Goal: Communication & Community: Answer question/provide support

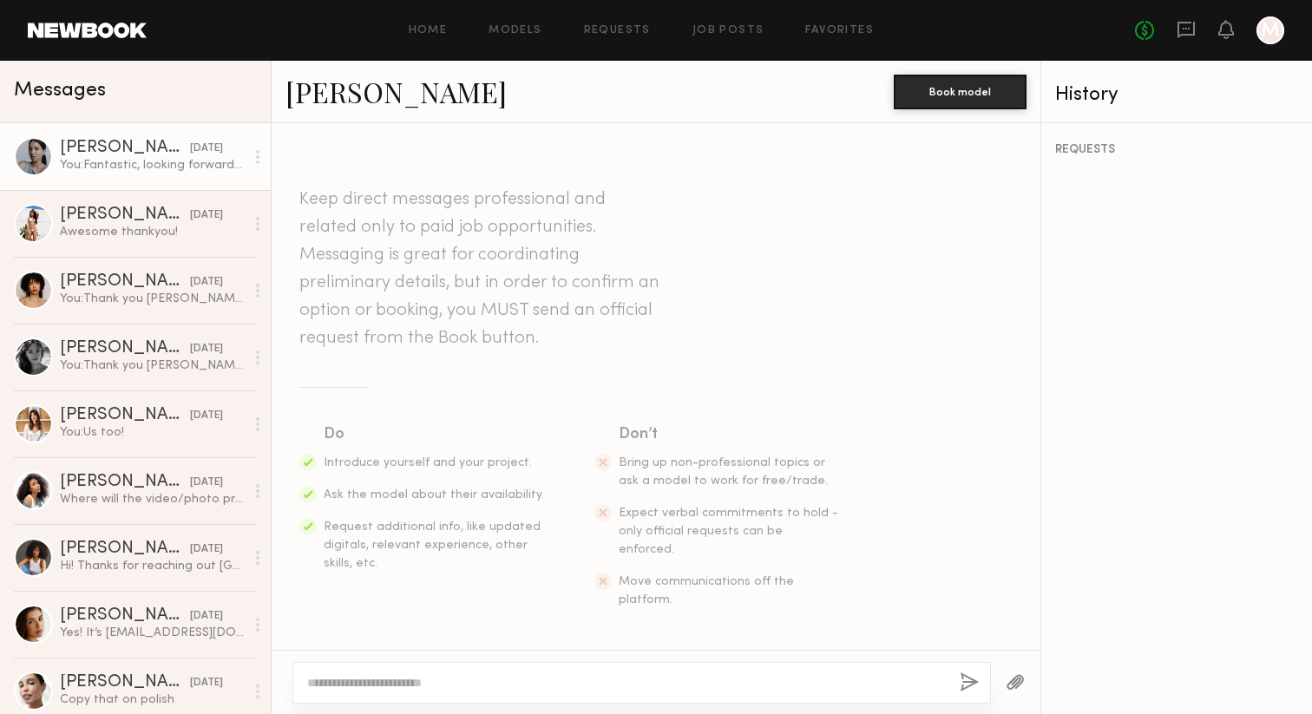
scroll to position [907, 0]
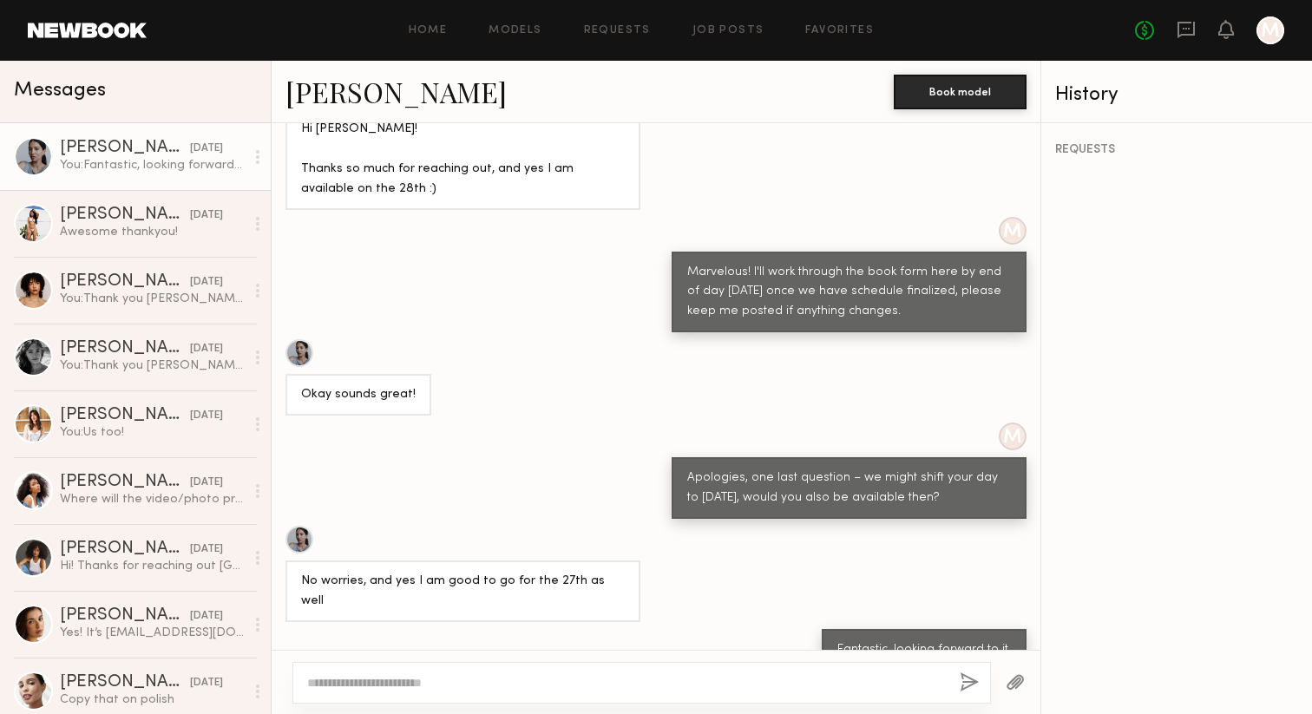
click at [379, 695] on div at bounding box center [641, 683] width 699 height 42
click at [379, 678] on textarea at bounding box center [626, 682] width 639 height 17
click at [541, 682] on textarea "**********" at bounding box center [626, 682] width 639 height 17
click at [515, 682] on textarea "**********" at bounding box center [626, 682] width 639 height 17
click at [426, 679] on textarea "**********" at bounding box center [626, 682] width 639 height 17
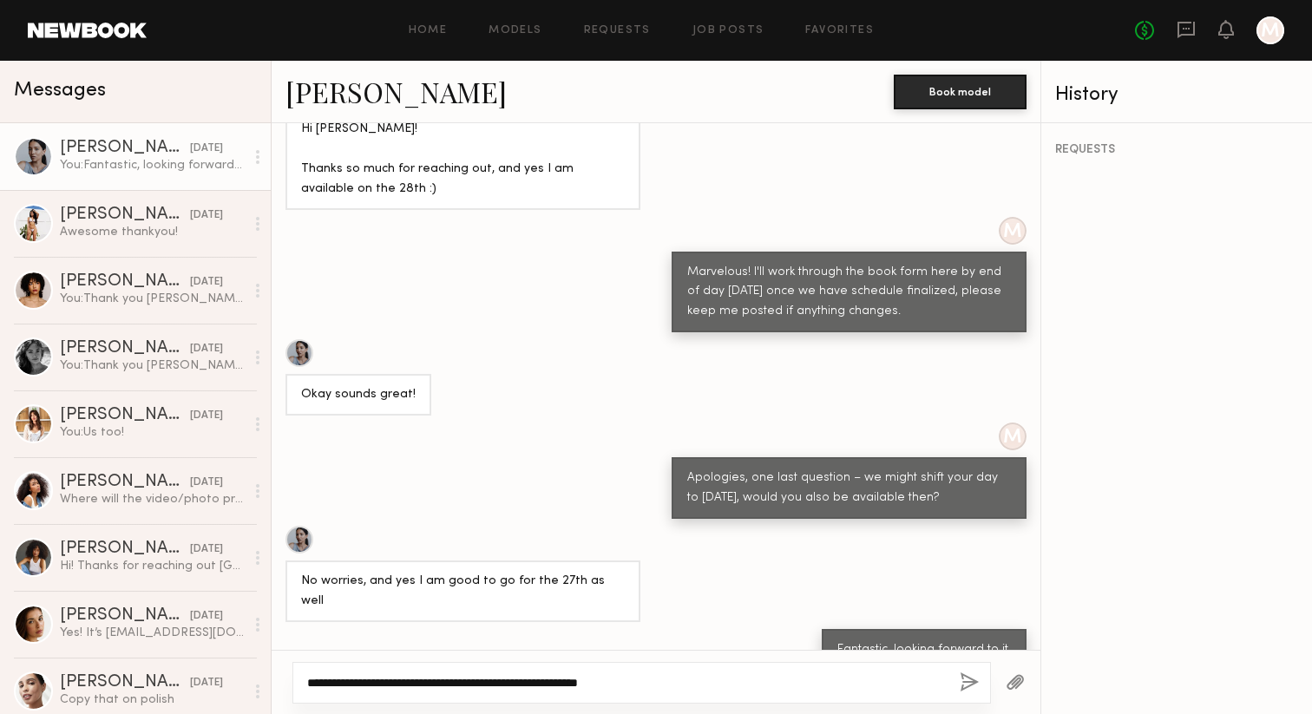
drag, startPoint x: 372, startPoint y: 685, endPoint x: 710, endPoint y: 685, distance: 337.5
click at [710, 685] on textarea "**********" at bounding box center [626, 682] width 639 height 17
type textarea "**********"
click at [963, 685] on button "button" at bounding box center [969, 683] width 19 height 22
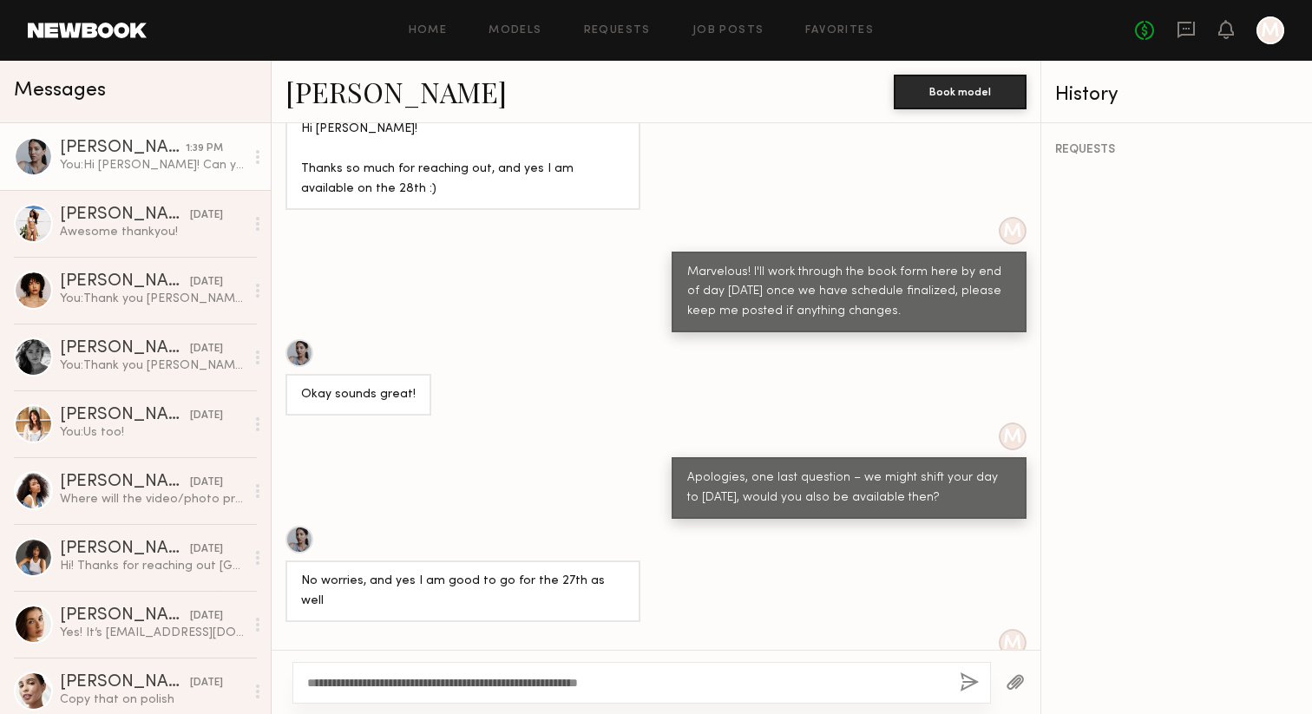
scroll to position [1274, 0]
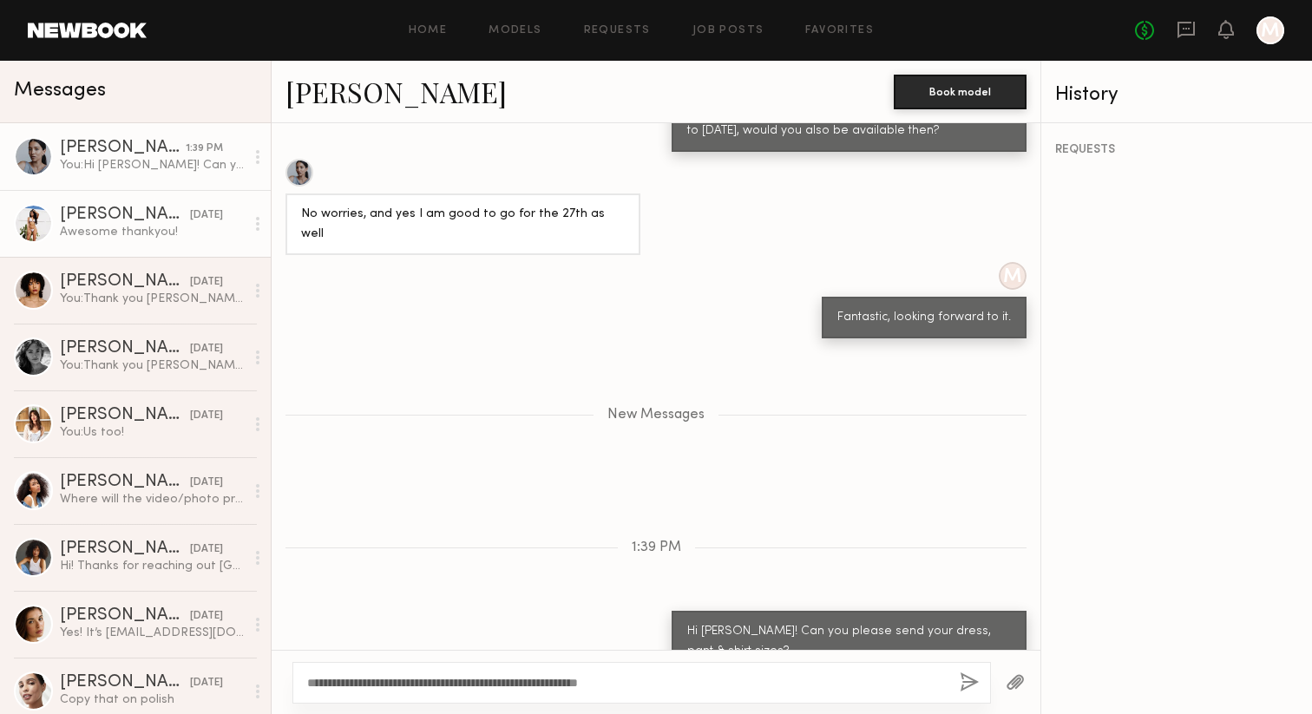
click at [112, 213] on div "[PERSON_NAME]" at bounding box center [125, 215] width 130 height 17
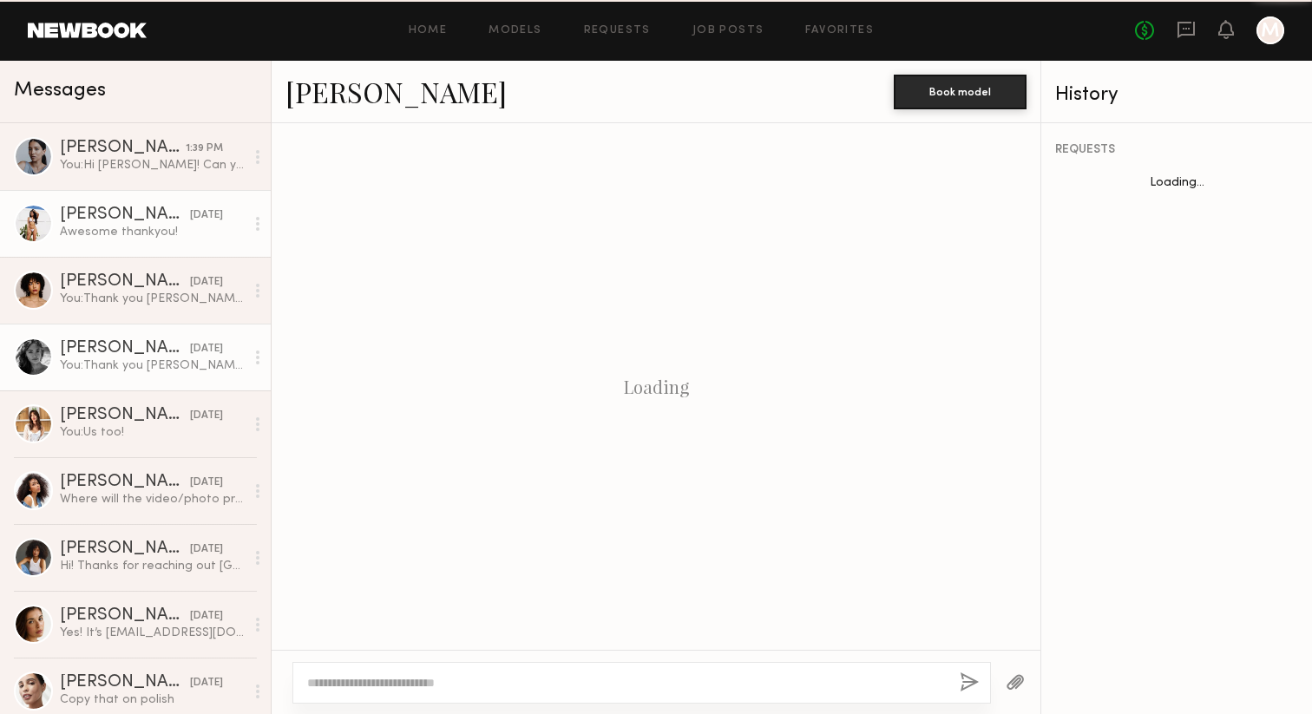
scroll to position [626, 0]
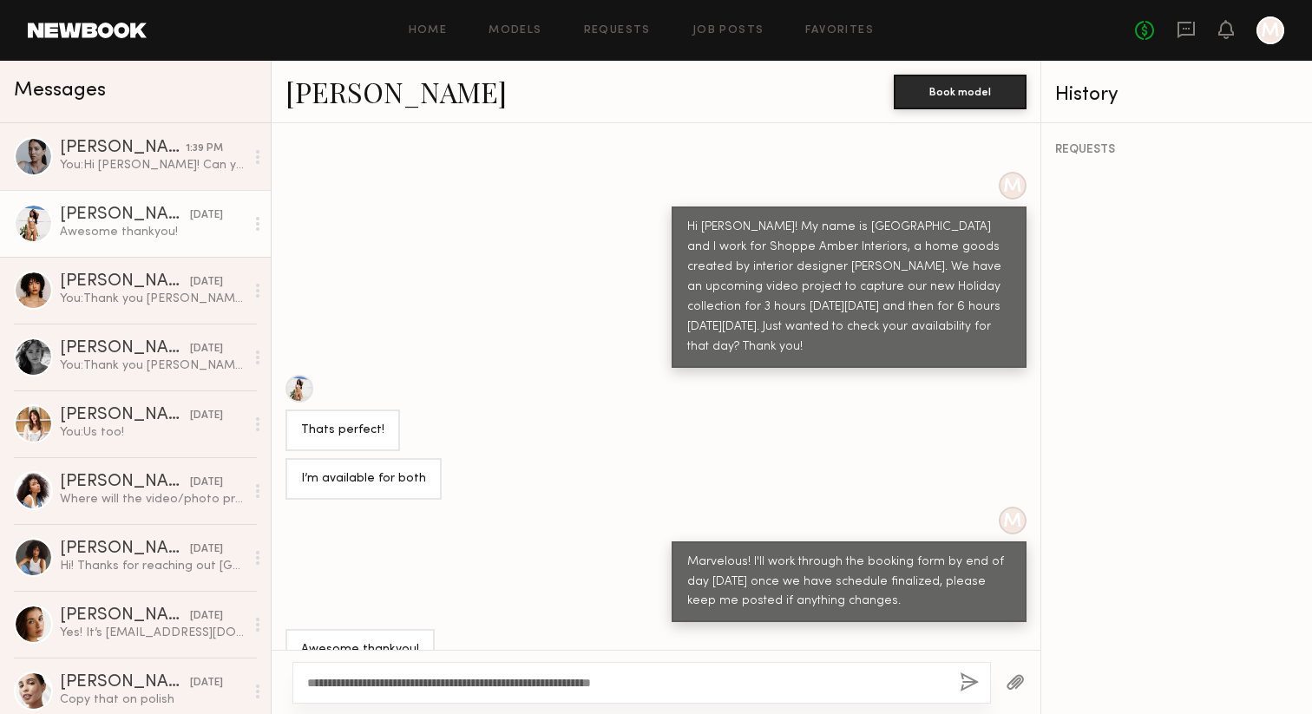
type textarea "**********"
click at [965, 679] on button "button" at bounding box center [969, 683] width 19 height 22
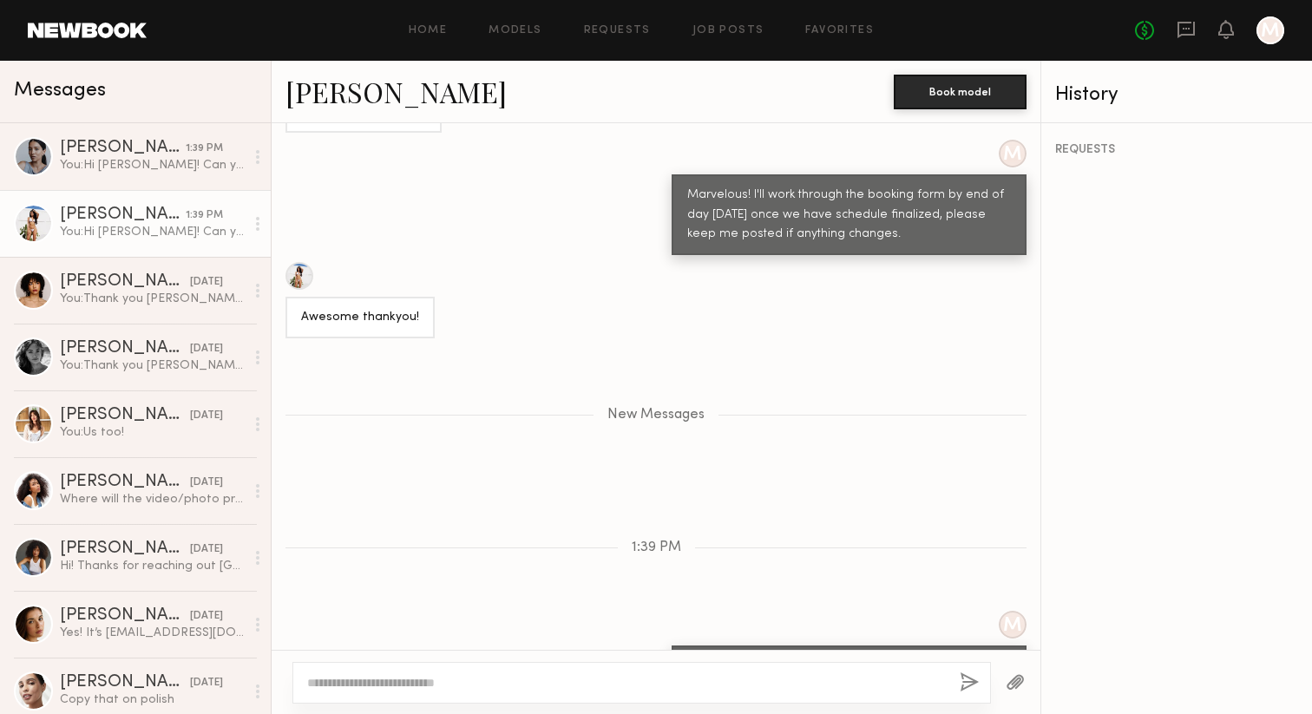
scroll to position [1116, 0]
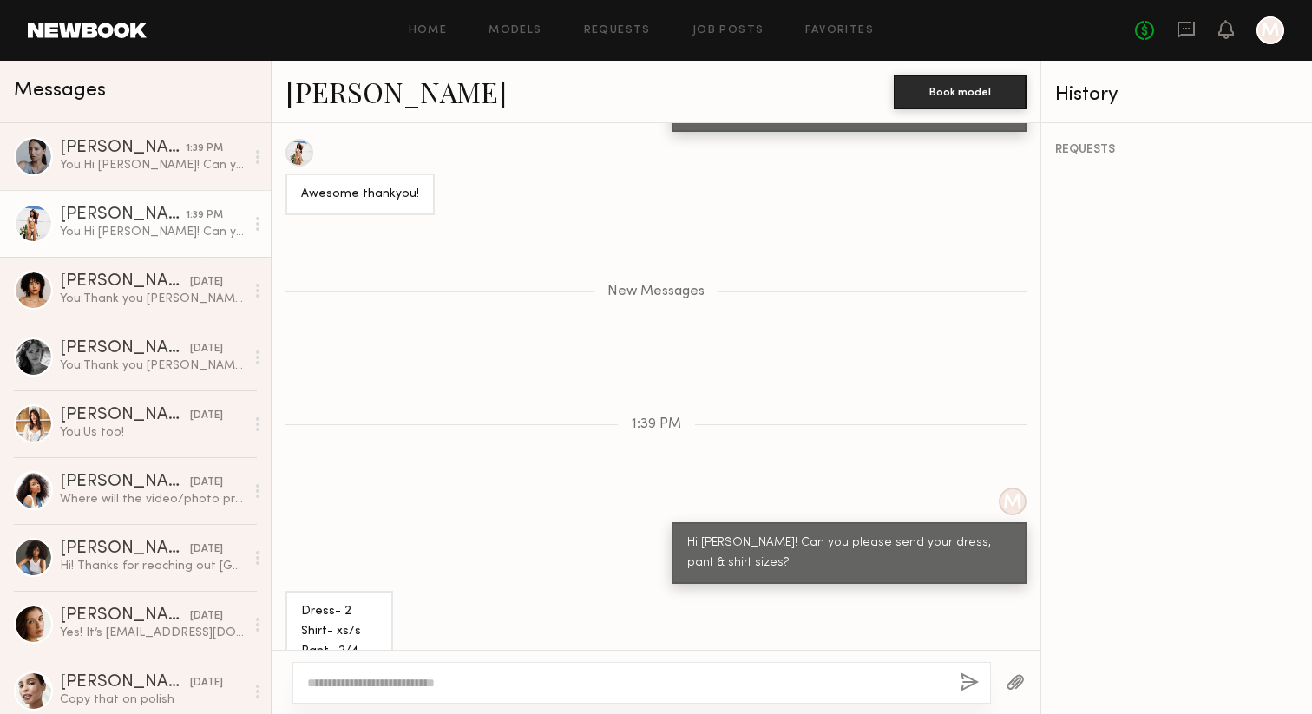
click at [408, 676] on textarea at bounding box center [626, 682] width 639 height 17
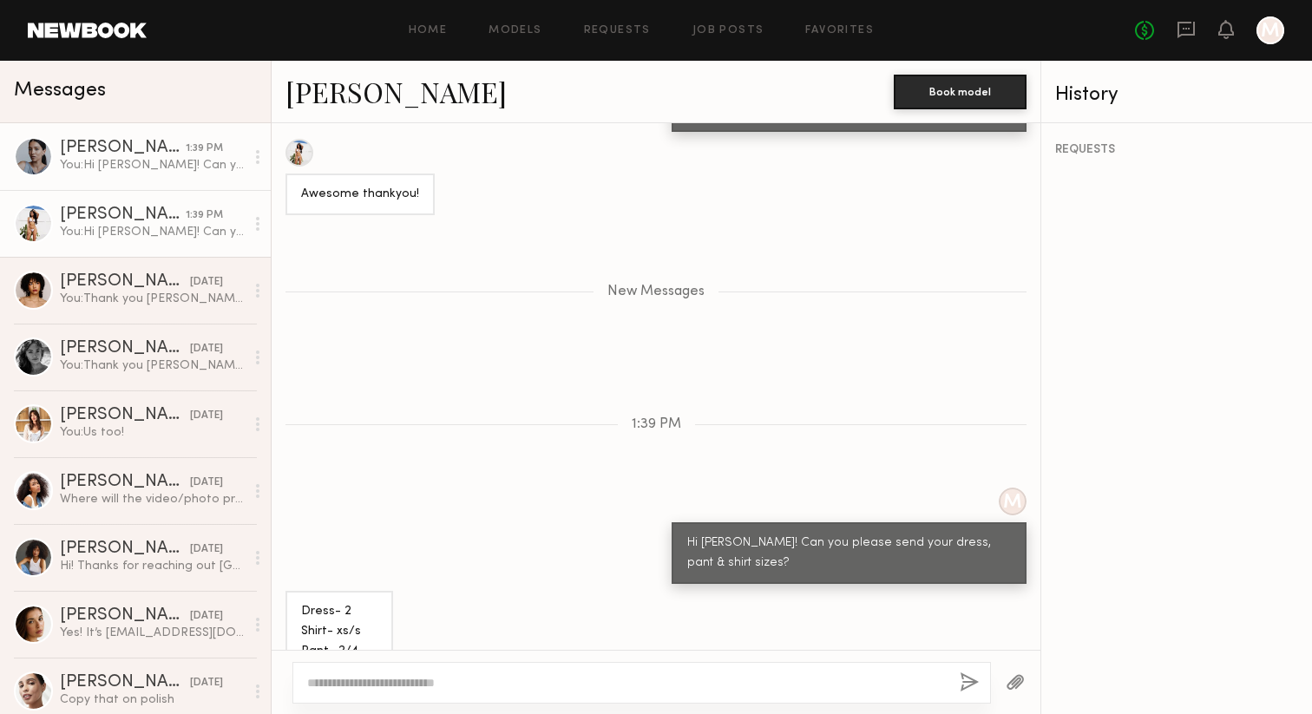
click at [138, 164] on div "You: Hi Samiya! Can you please send your dress, pant & shirt sizes?" at bounding box center [152, 165] width 185 height 16
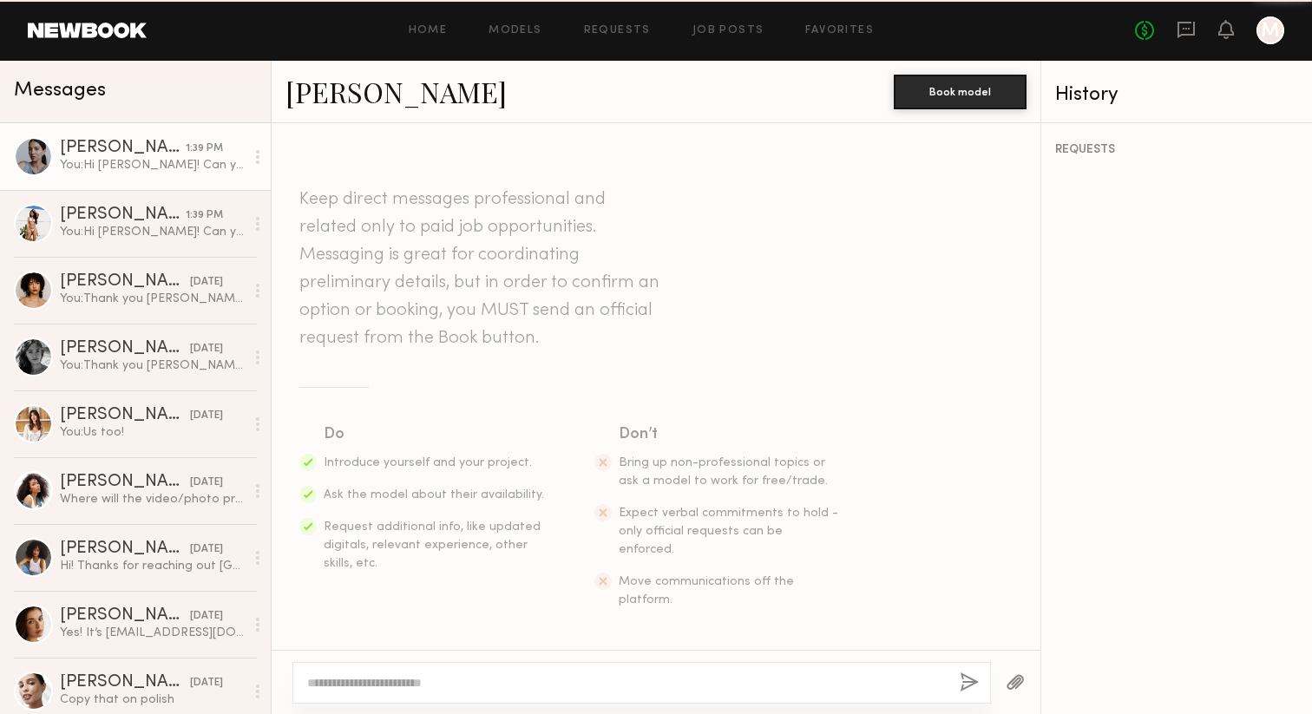
scroll to position [1142, 0]
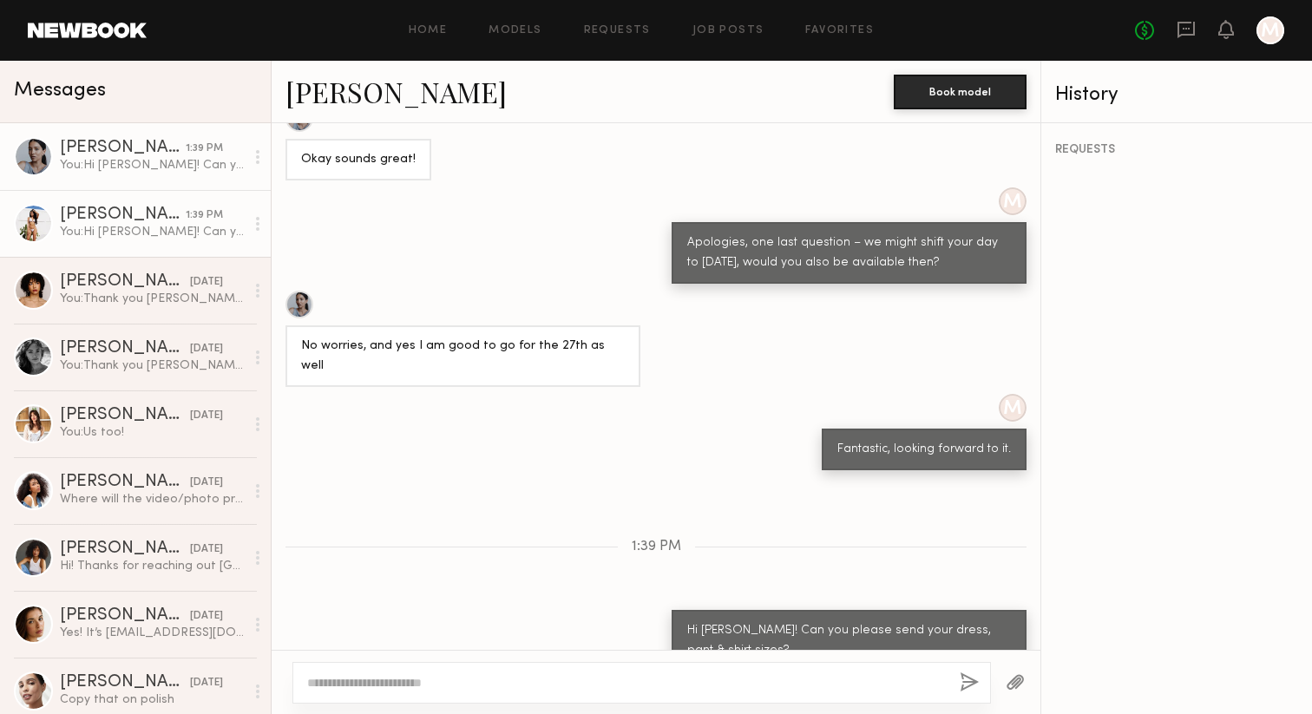
click at [120, 210] on div "Christina M." at bounding box center [123, 215] width 126 height 17
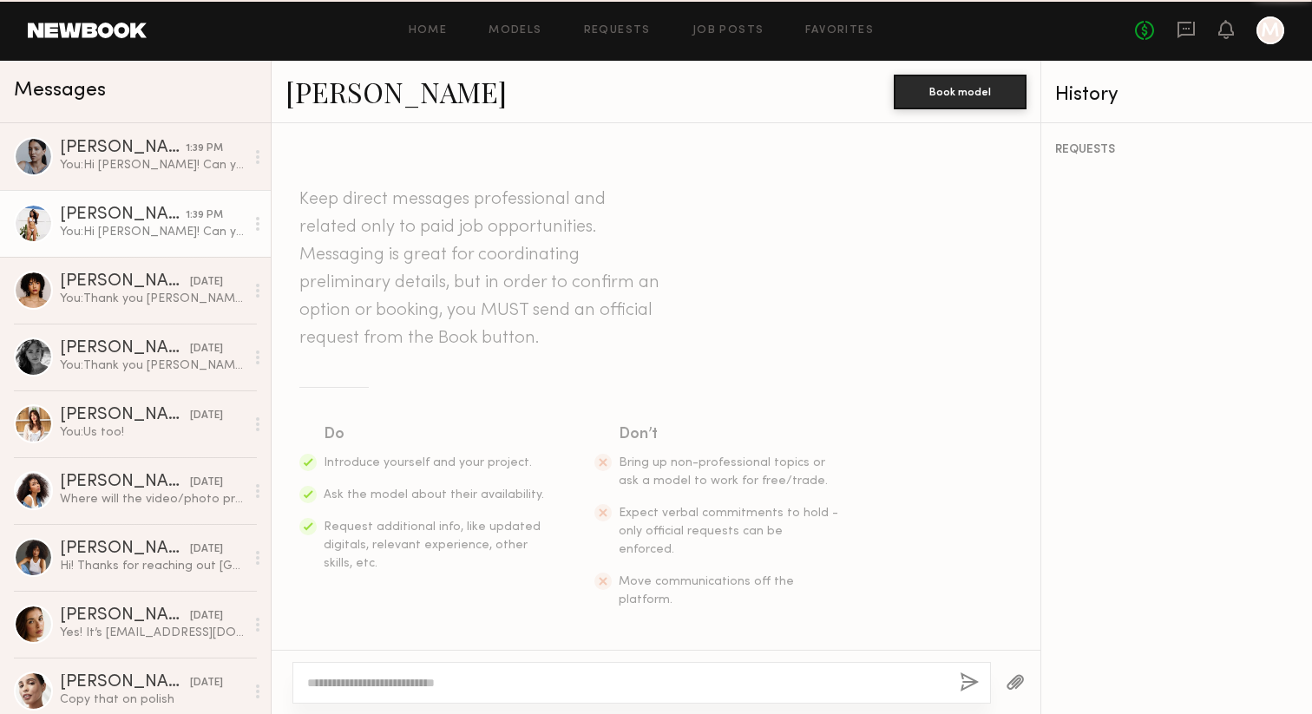
scroll to position [984, 0]
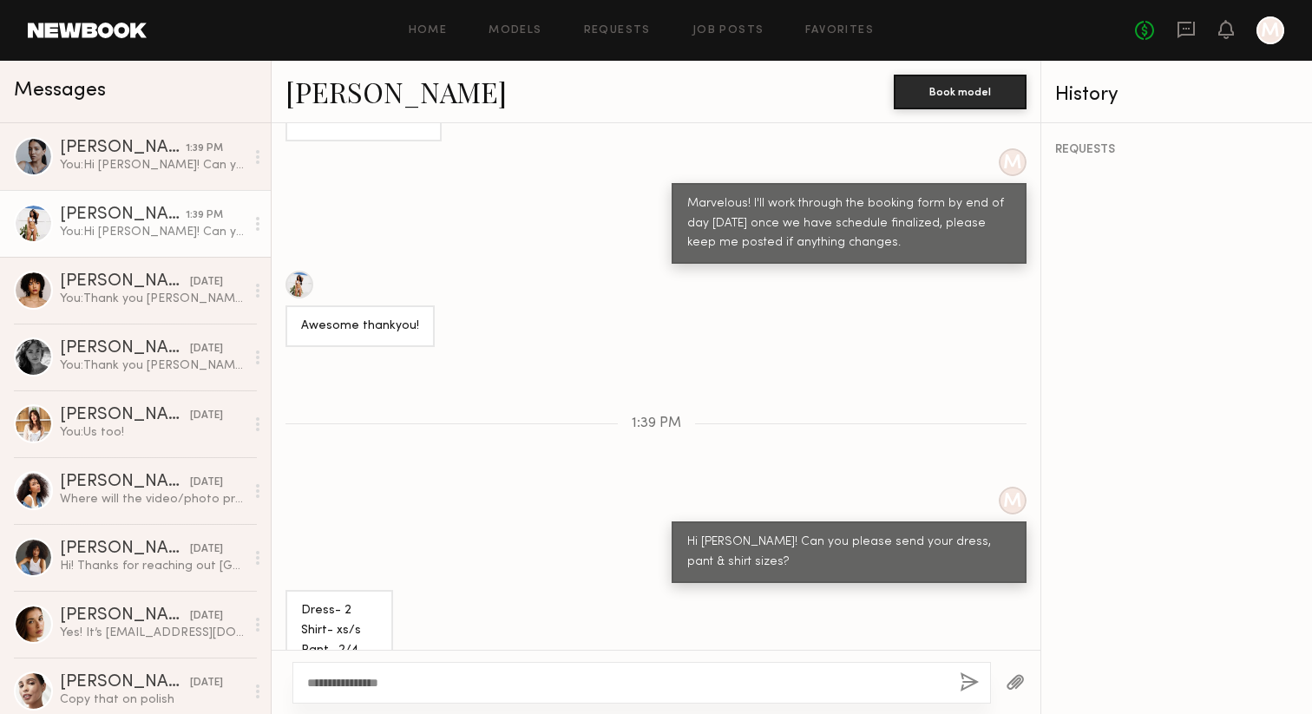
type textarea "**********"
click at [961, 676] on button "button" at bounding box center [969, 683] width 19 height 22
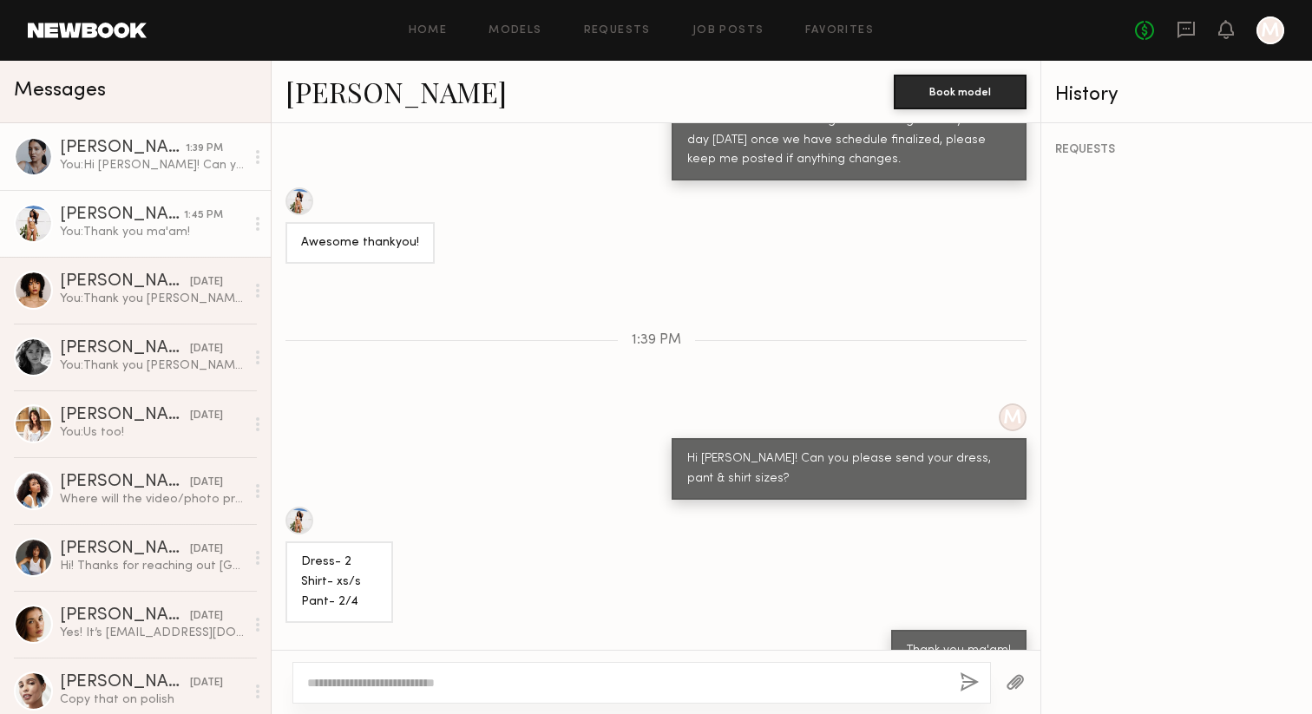
click at [136, 176] on link "Samiya G. 1:39 PM You: Hi Samiya! Can you please send your dress, pant & shirt …" at bounding box center [135, 156] width 271 height 67
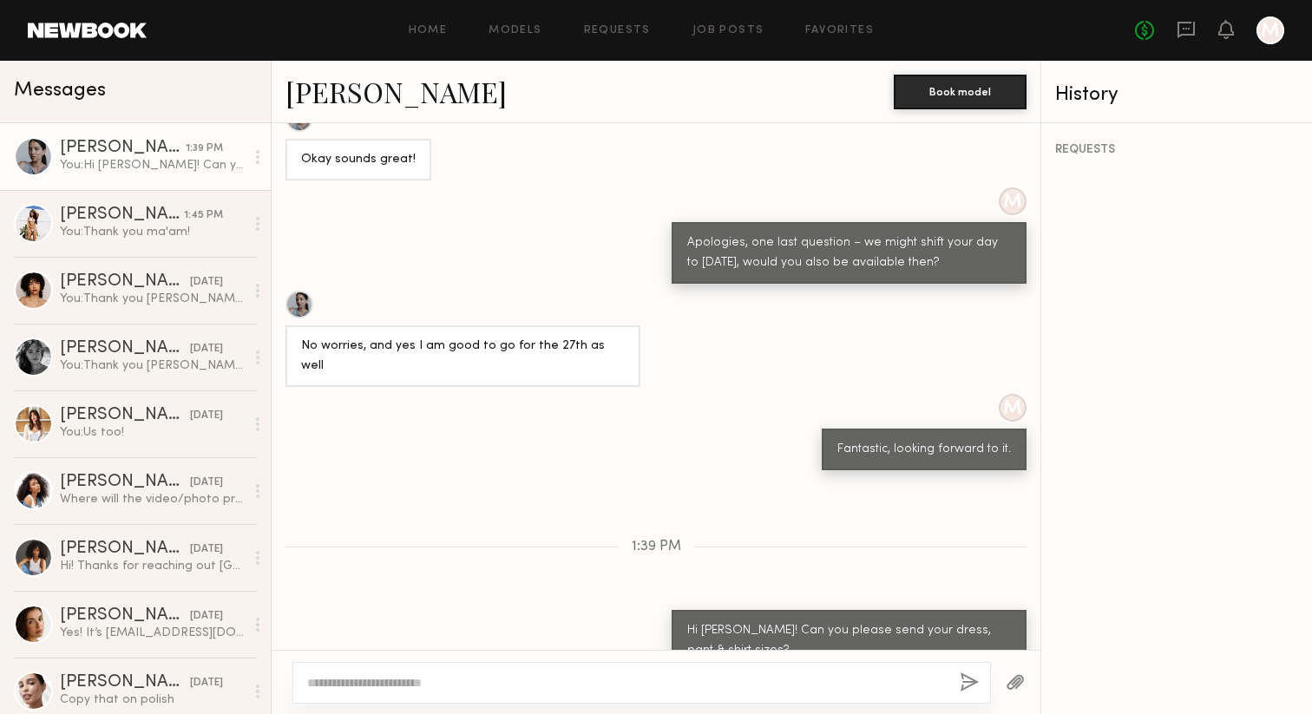
scroll to position [1190, 0]
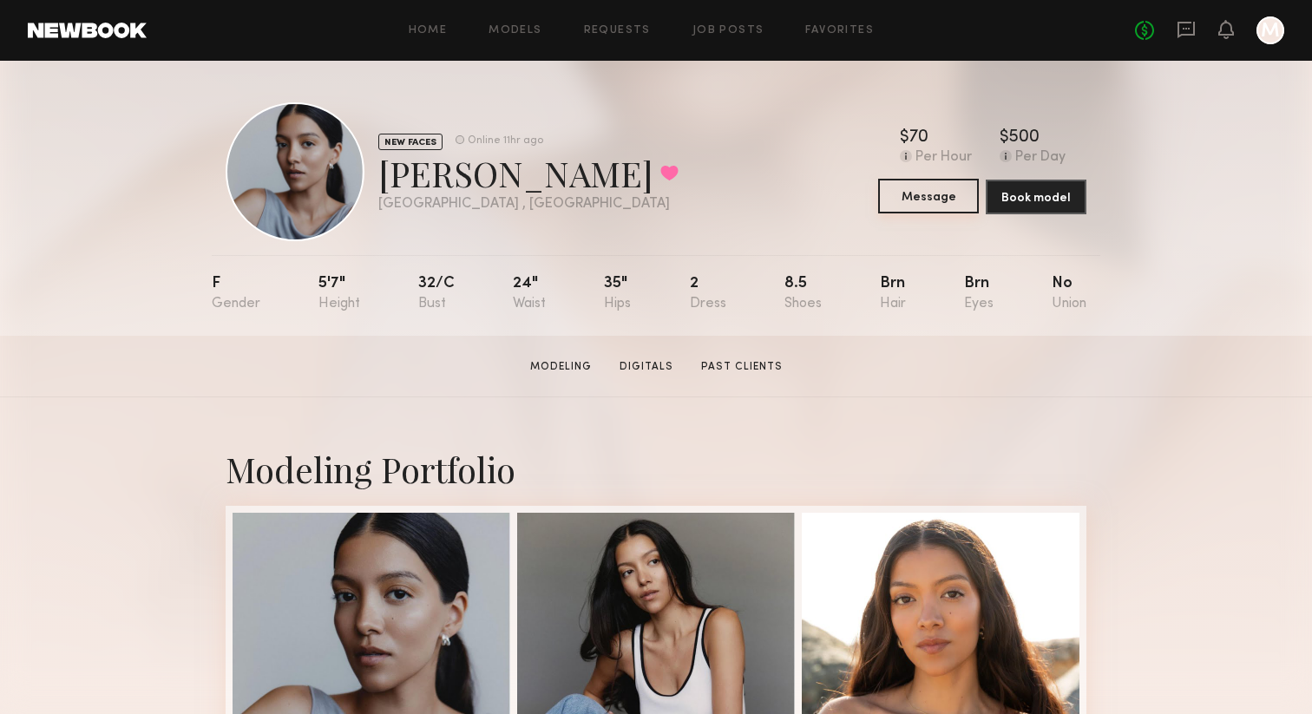
click at [932, 196] on button "Message" at bounding box center [928, 196] width 101 height 35
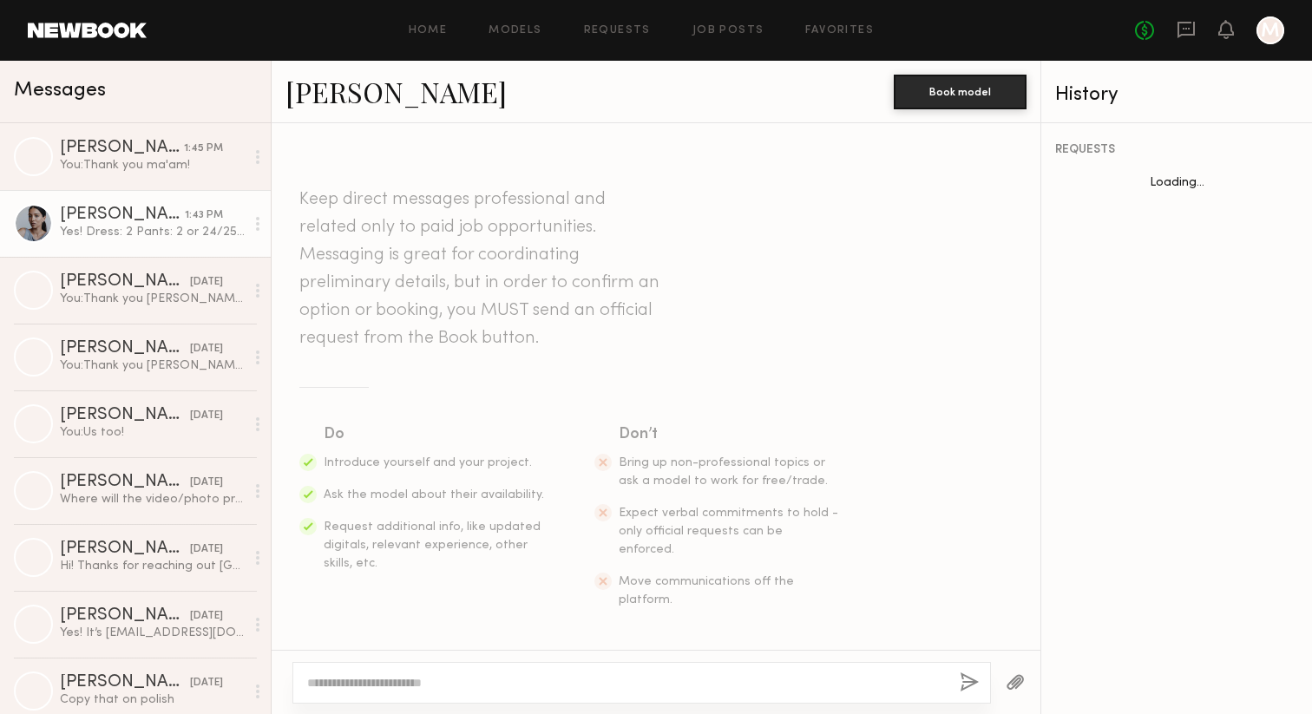
scroll to position [1382, 0]
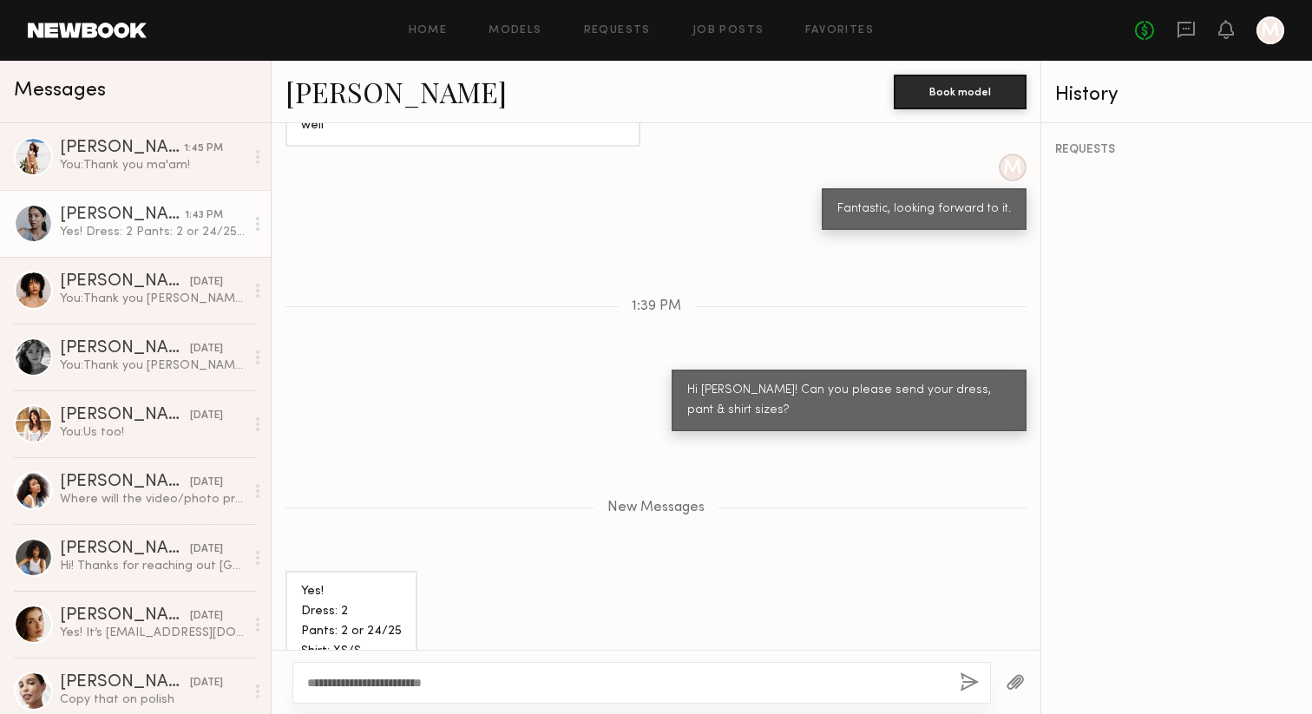
type textarea "**********"
click at [974, 679] on button "button" at bounding box center [969, 683] width 19 height 22
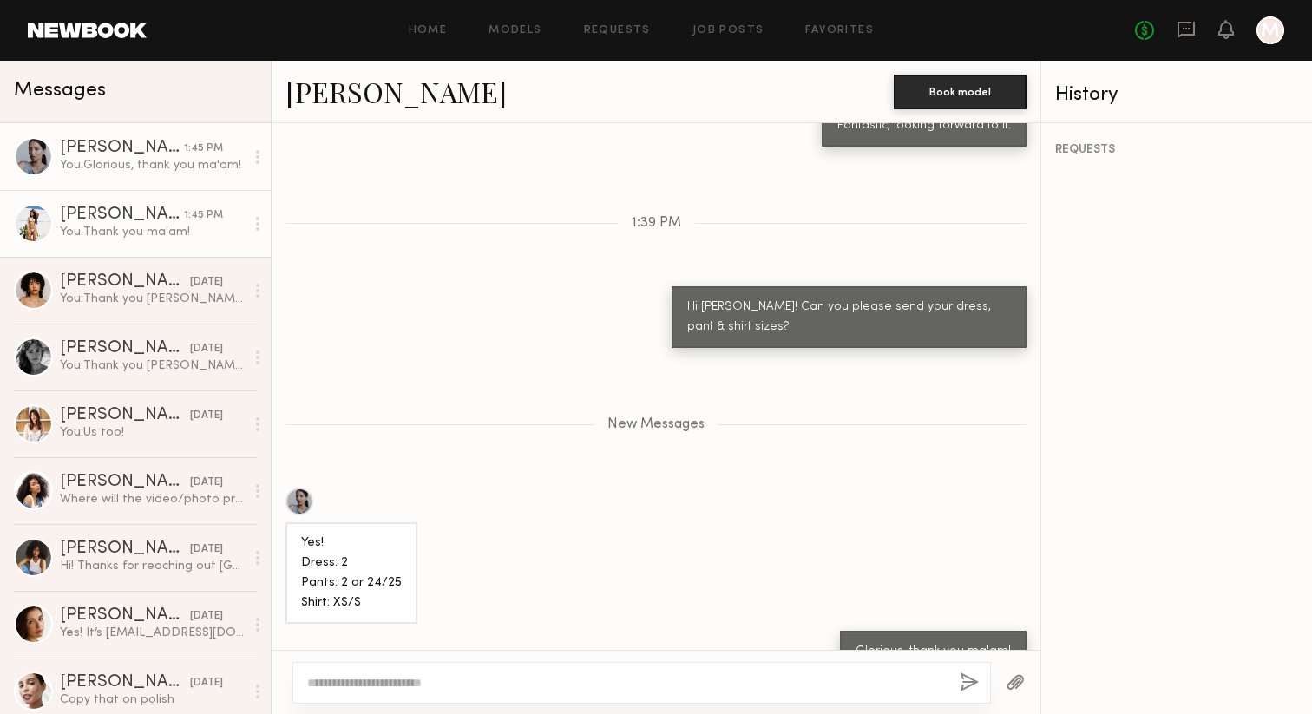
click at [70, 224] on div "You: Thank you ma'am!" at bounding box center [152, 232] width 185 height 16
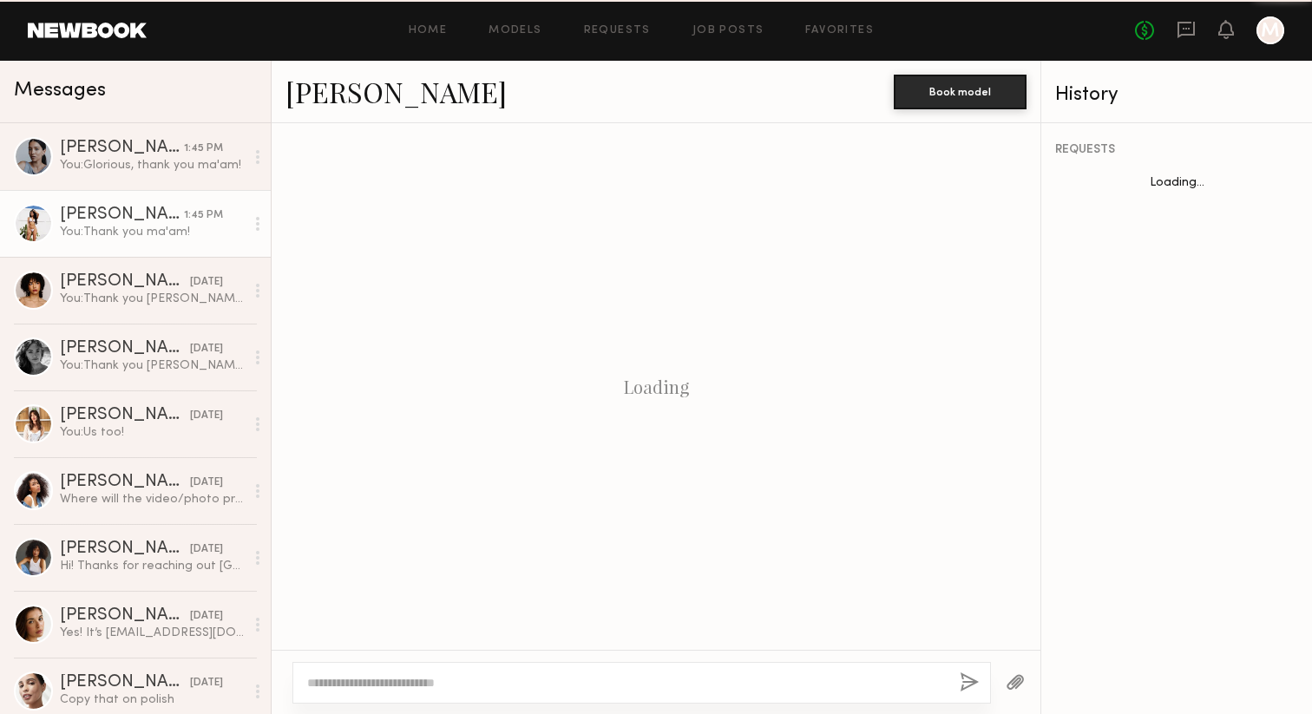
scroll to position [1067, 0]
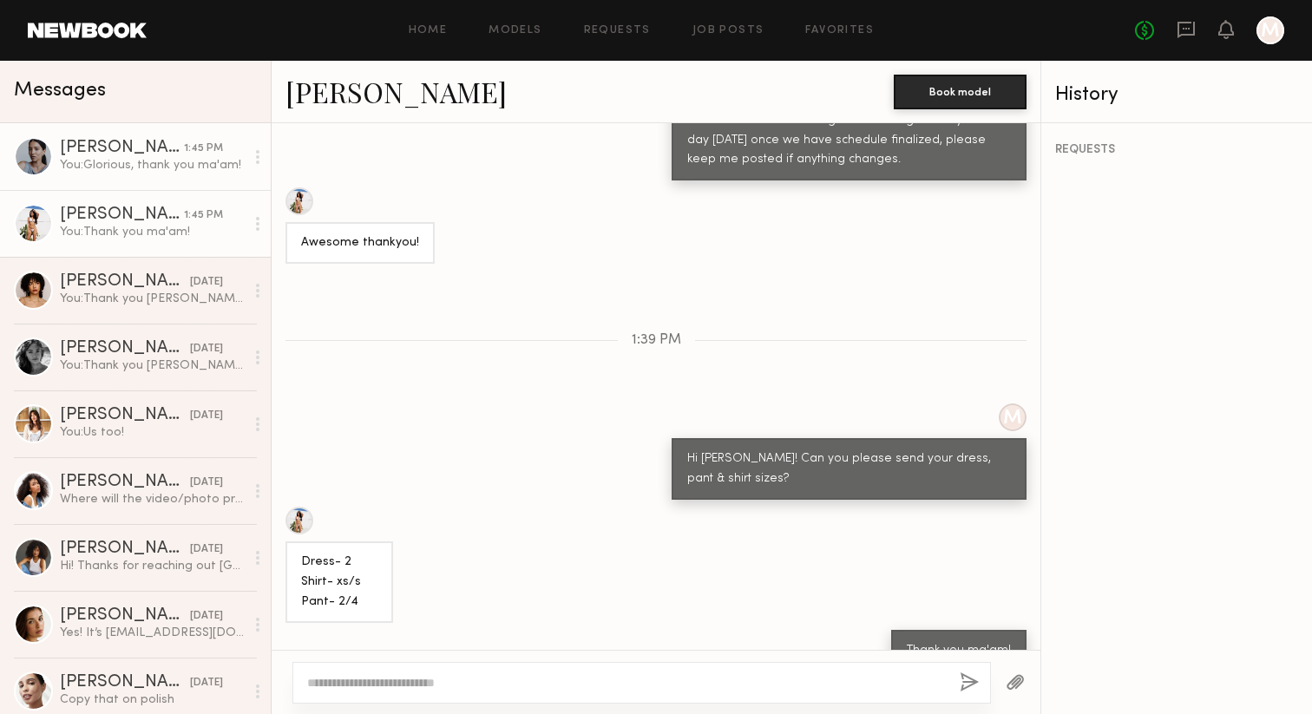
click at [88, 159] on div "You: Glorious, thank you ma'am!" at bounding box center [152, 165] width 185 height 16
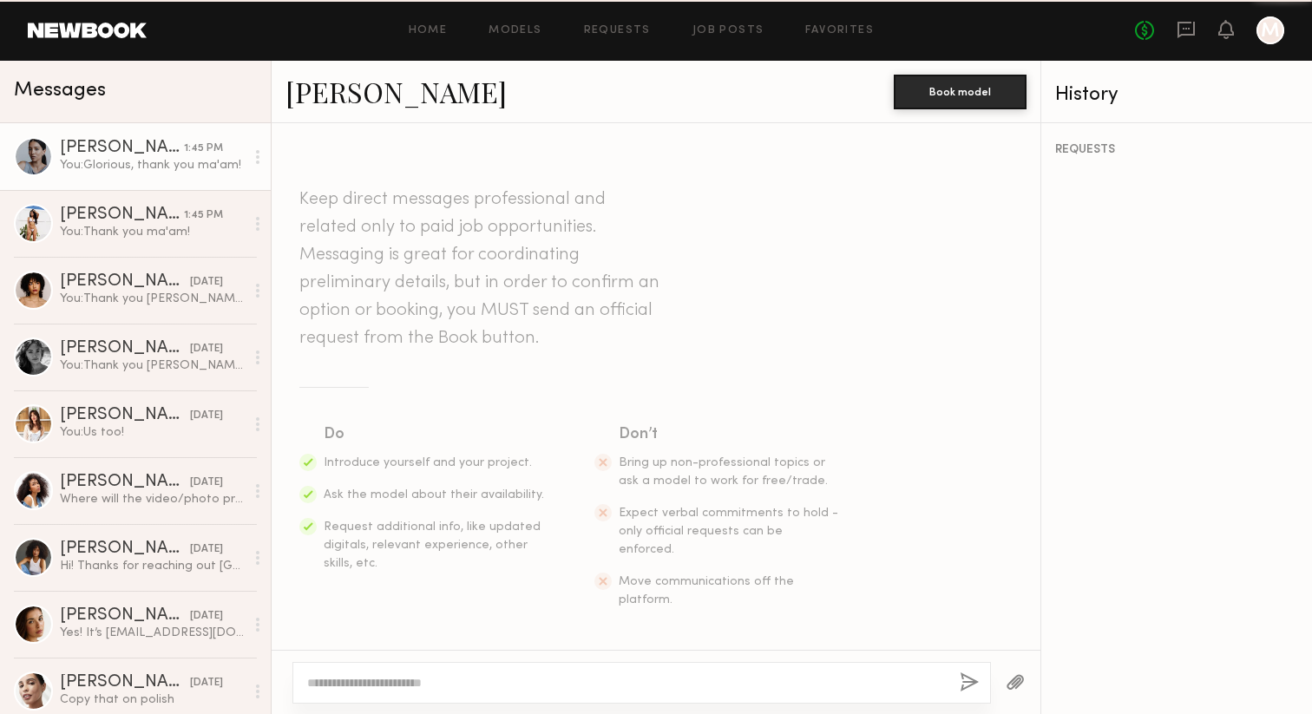
scroll to position [1334, 0]
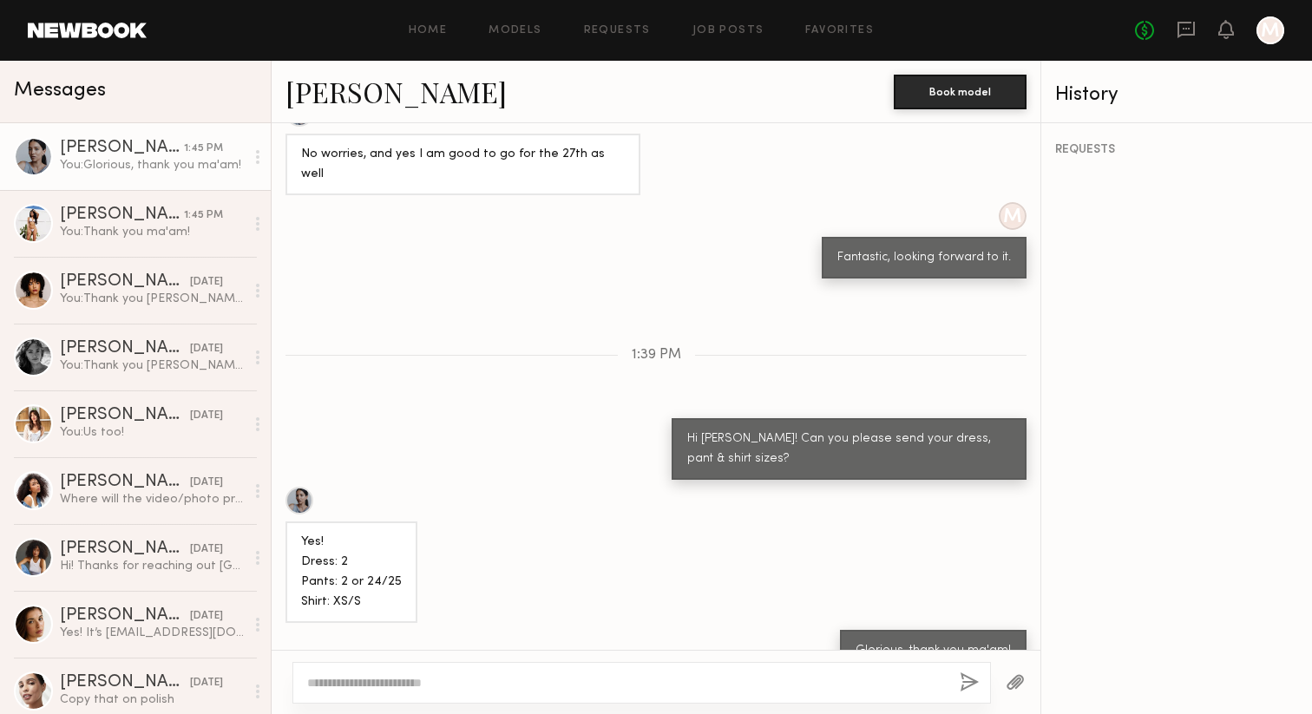
click at [313, 101] on link "[PERSON_NAME]" at bounding box center [395, 91] width 221 height 37
click at [18, 223] on div at bounding box center [33, 223] width 39 height 39
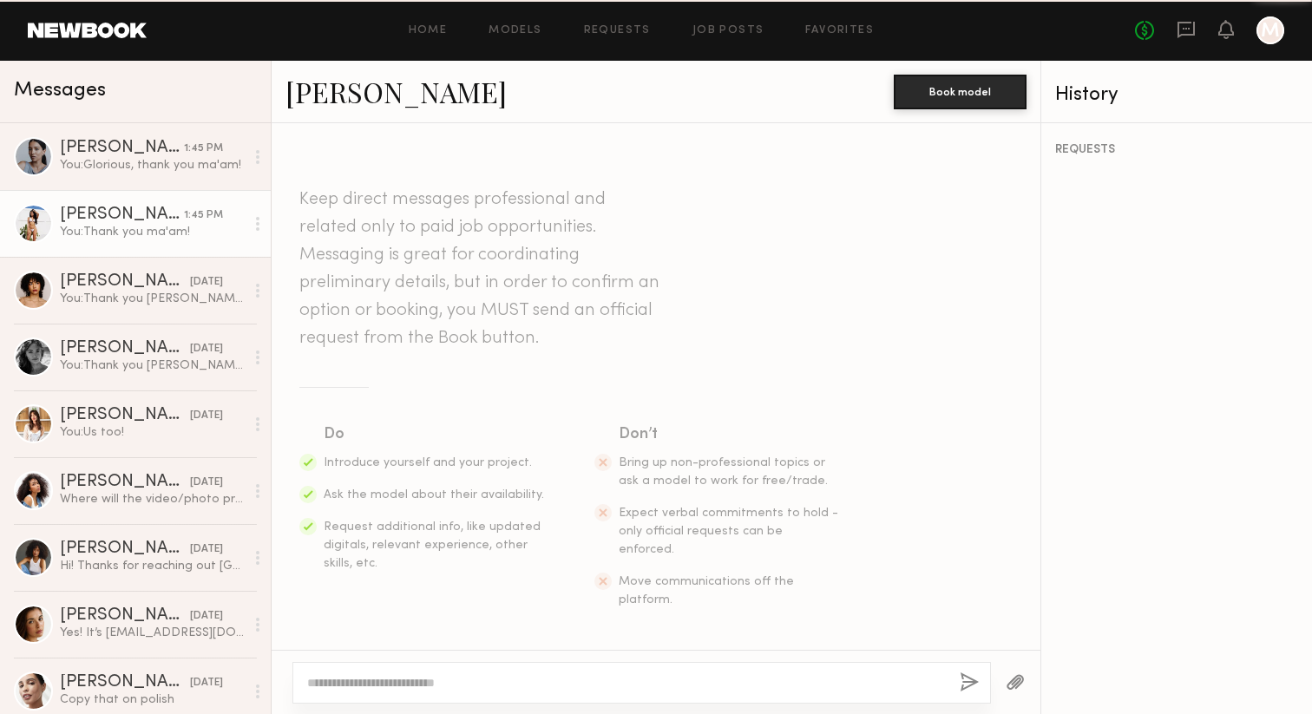
scroll to position [1067, 0]
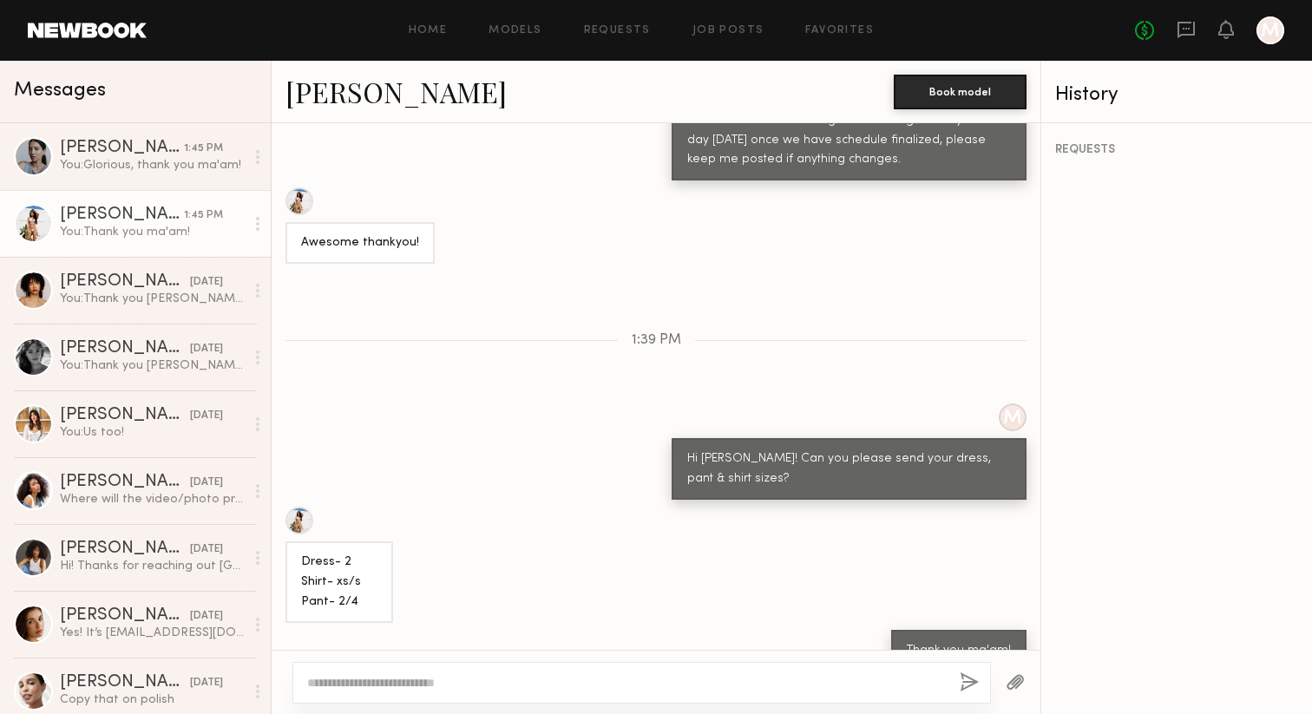
click at [361, 97] on link "[PERSON_NAME]" at bounding box center [395, 91] width 221 height 37
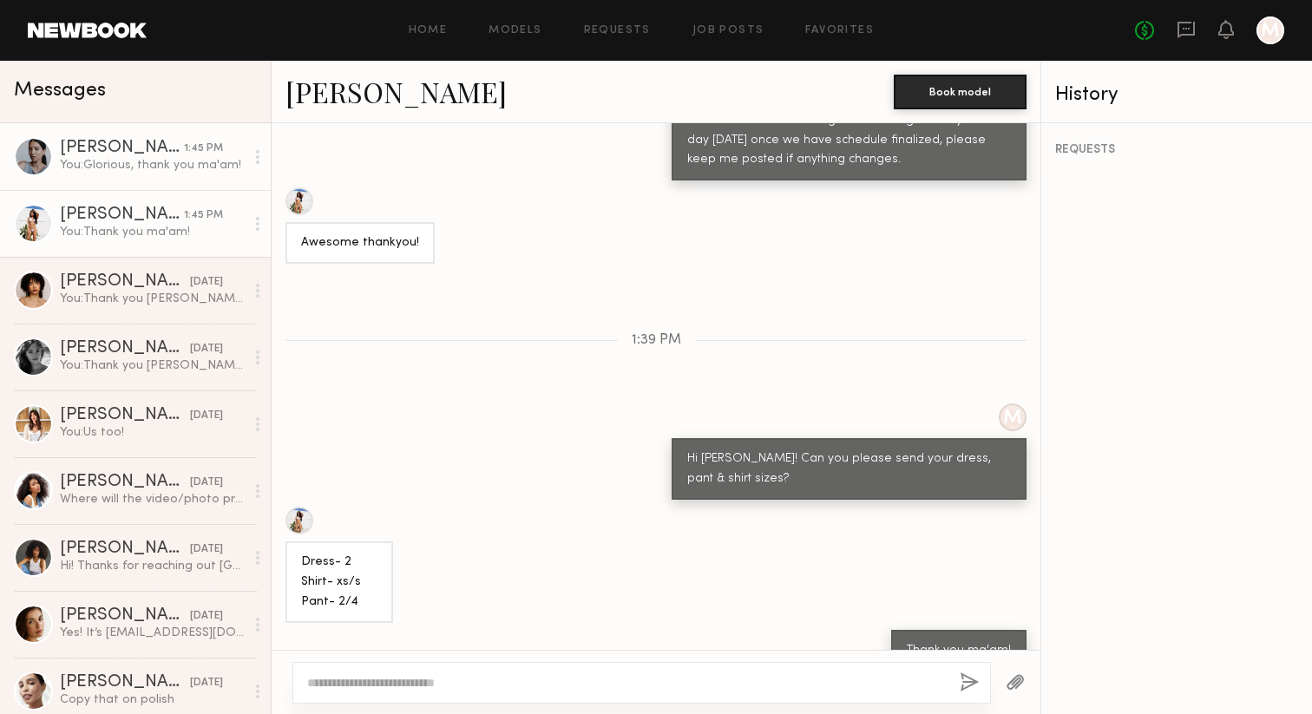
click at [103, 143] on div "Samiya G." at bounding box center [122, 148] width 124 height 17
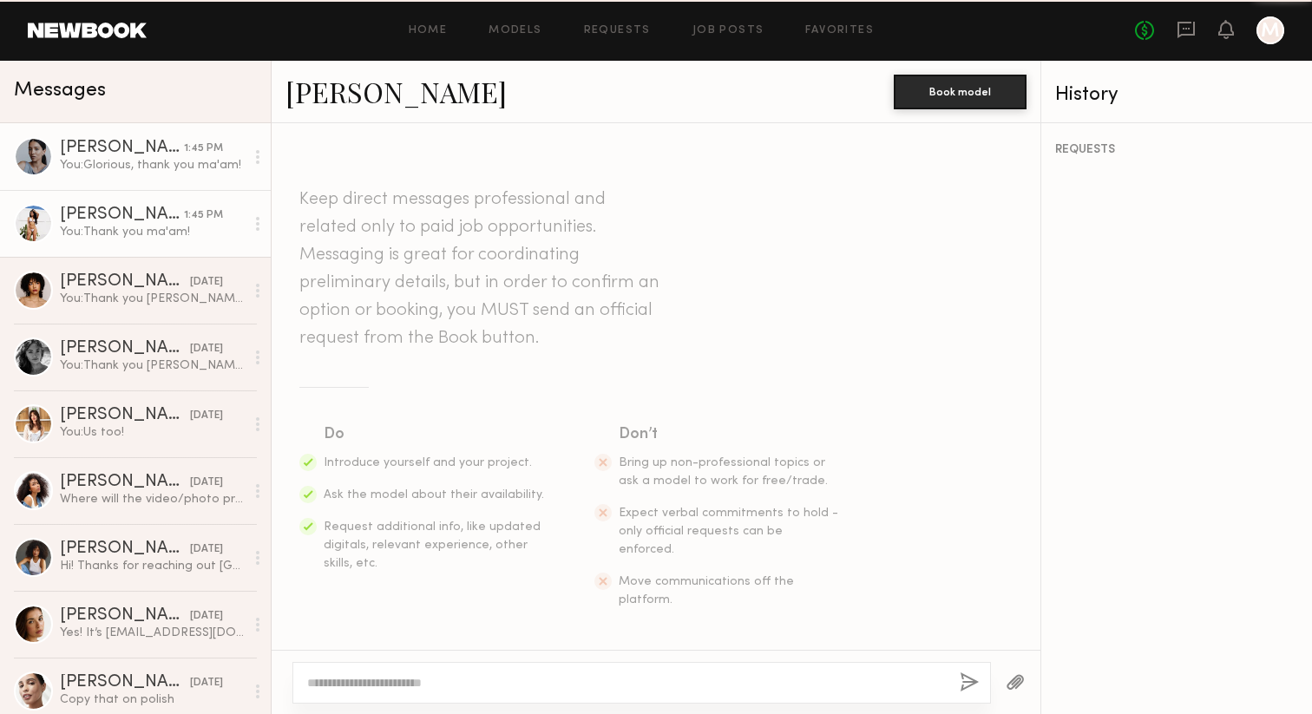
scroll to position [1334, 0]
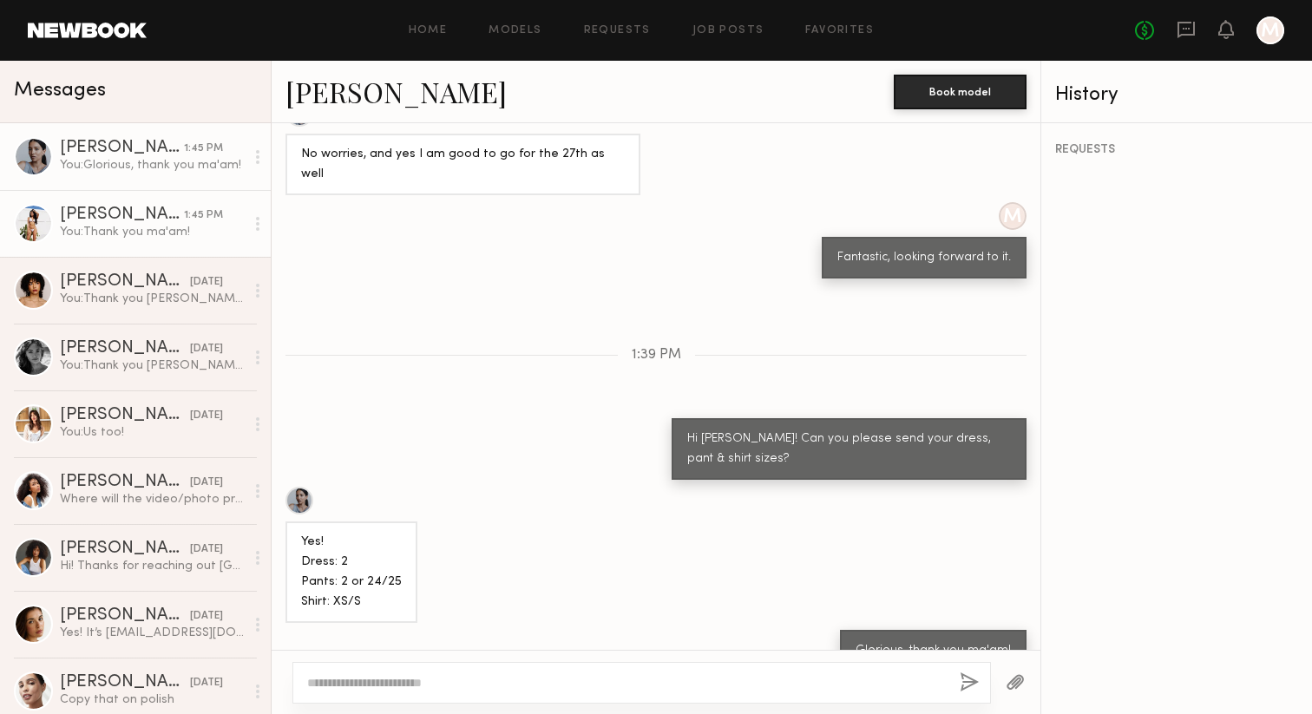
click at [115, 204] on link "Christina M. 1:45 PM You: Thank you ma'am!" at bounding box center [135, 223] width 271 height 67
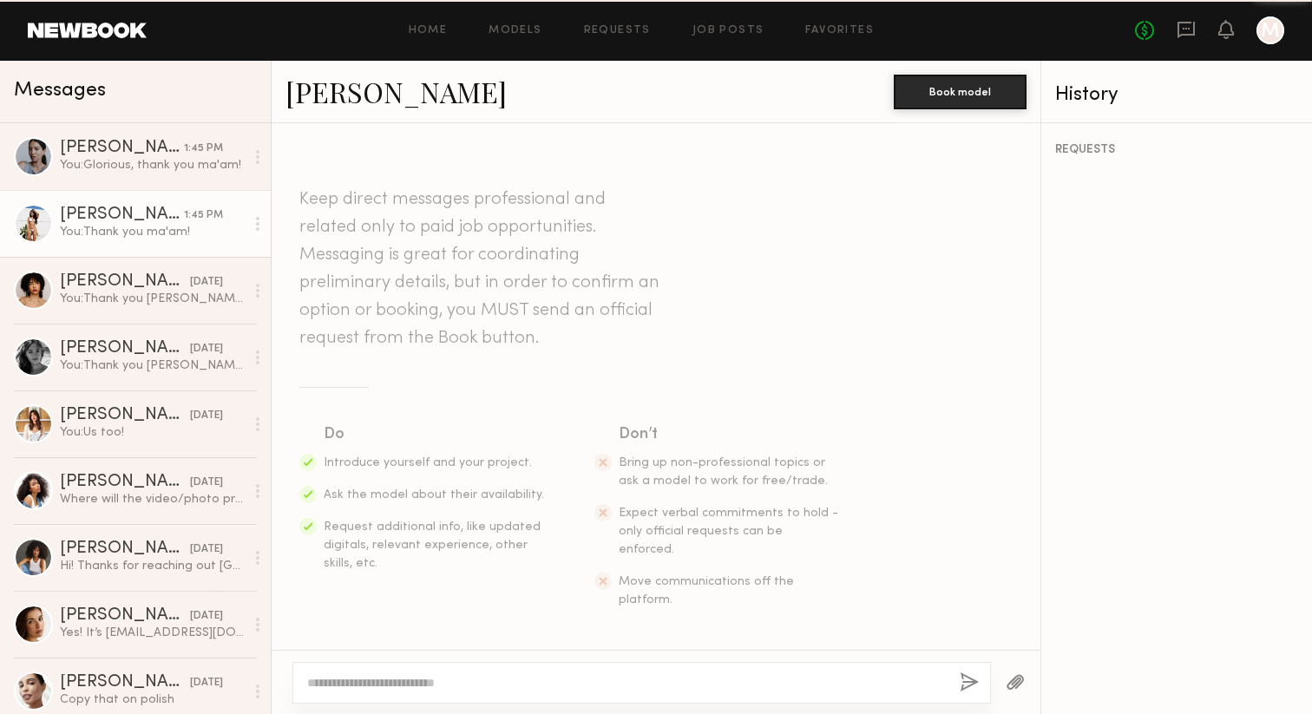
scroll to position [1067, 0]
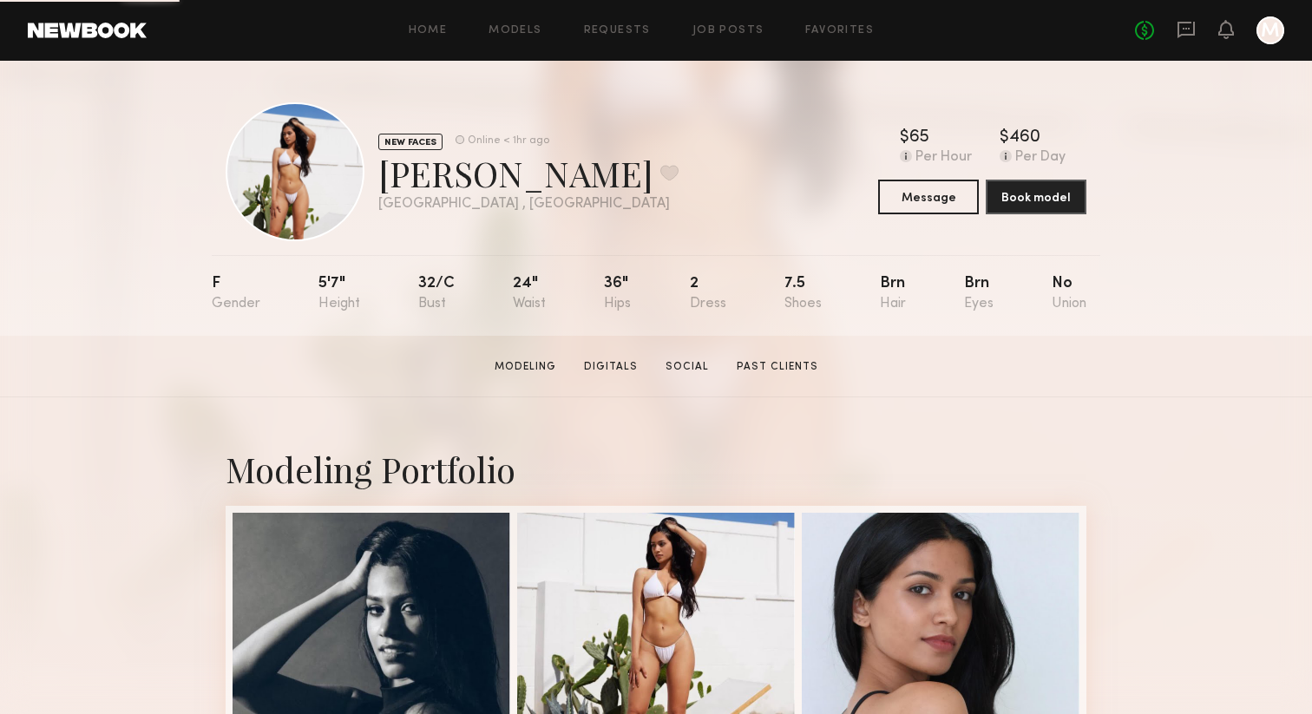
scroll to position [298, 0]
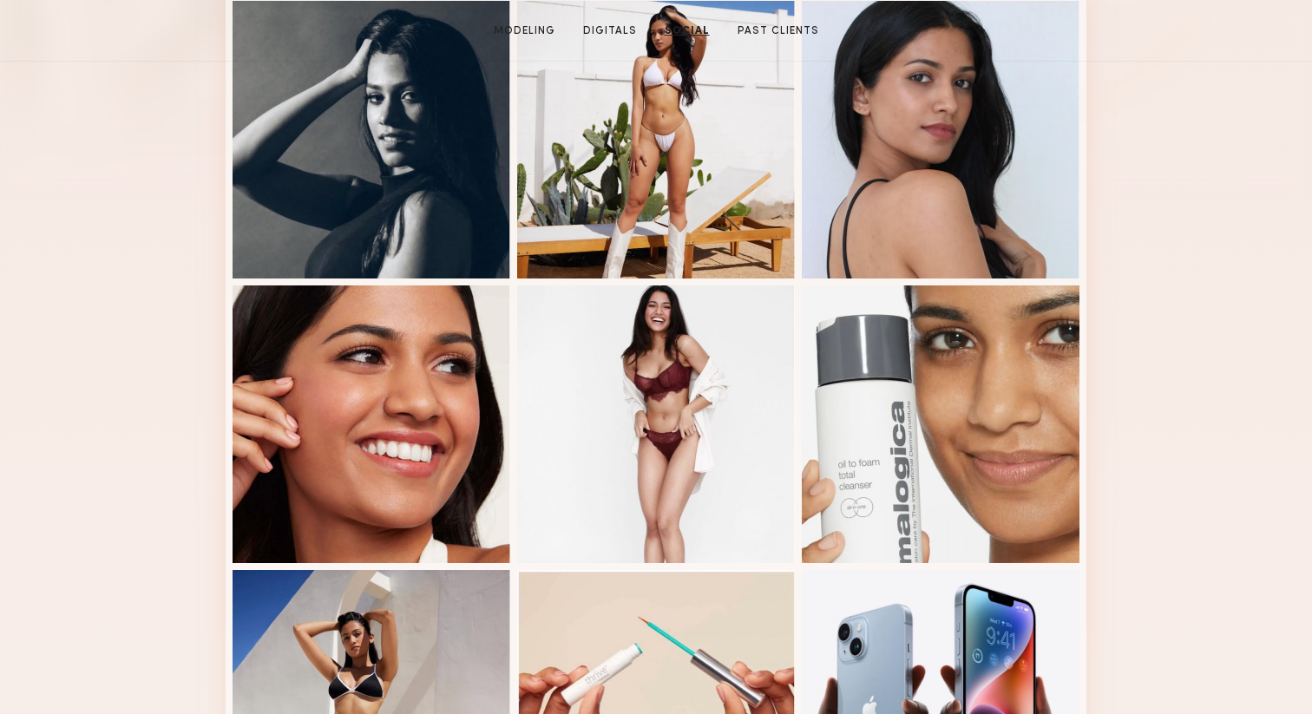
scroll to position [0, 0]
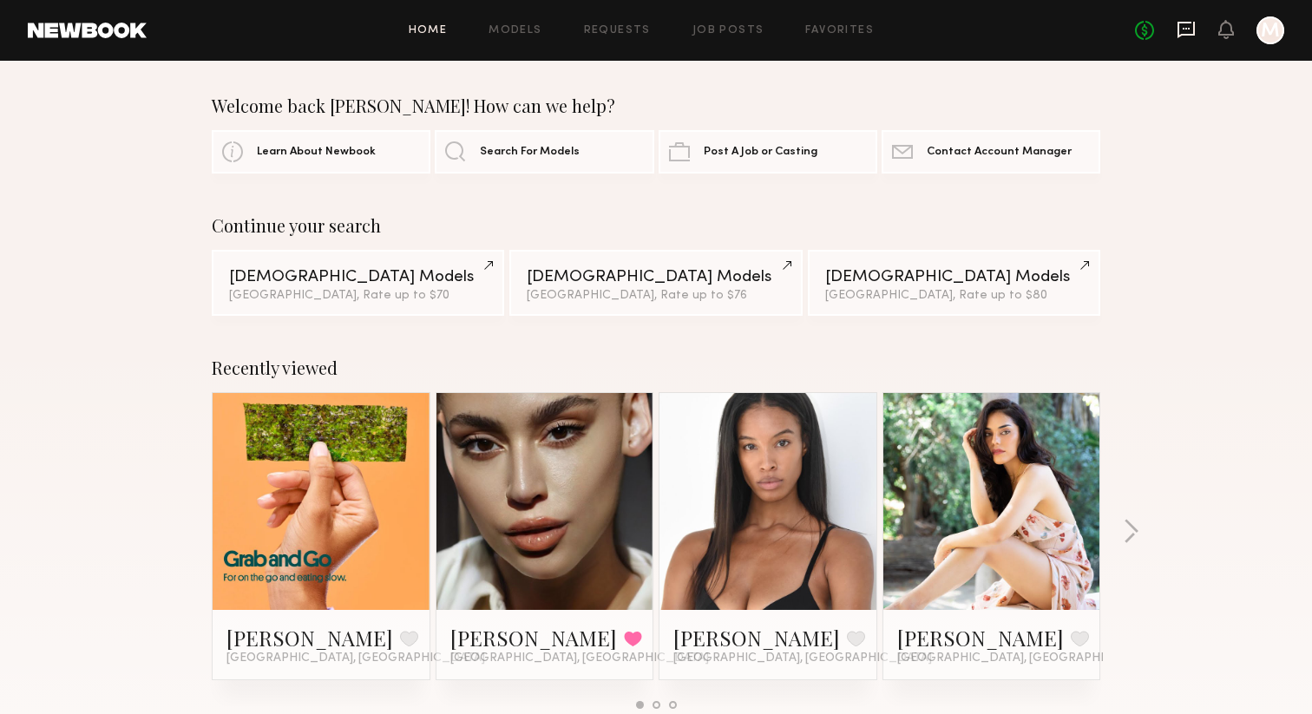
click at [1187, 26] on icon at bounding box center [1186, 29] width 19 height 19
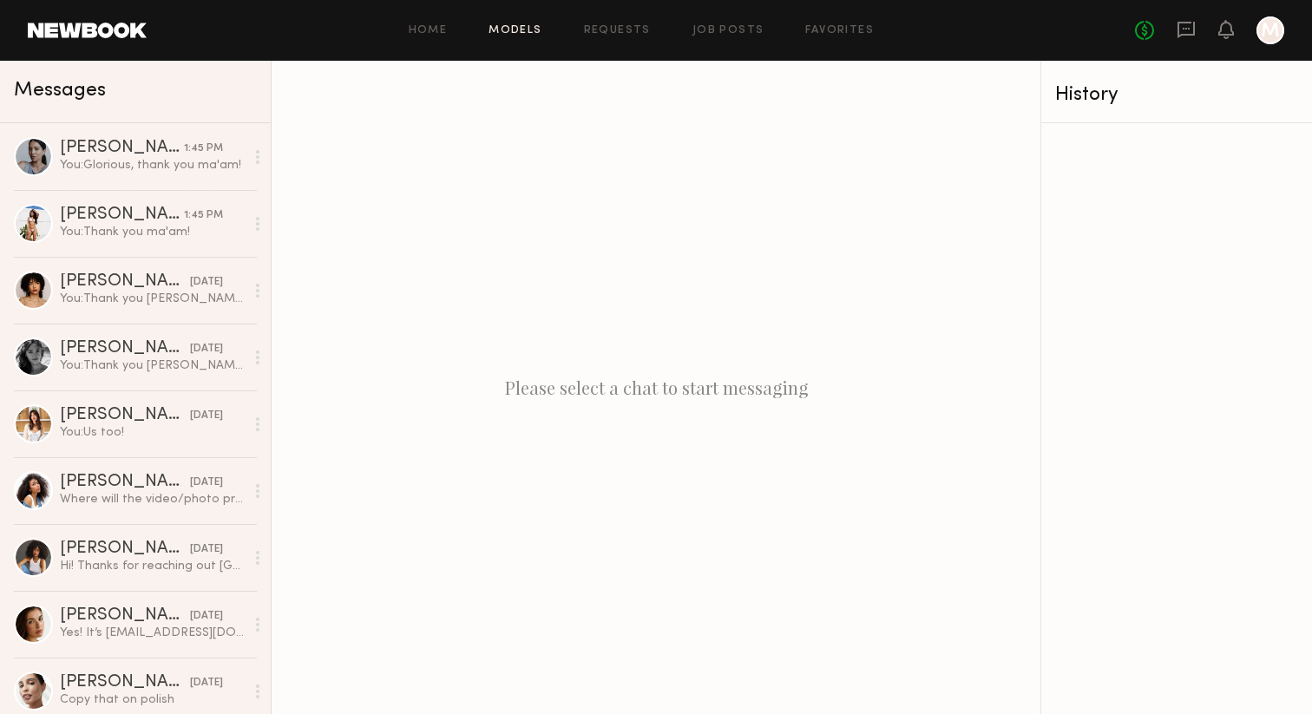
click at [515, 25] on link "Models" at bounding box center [515, 30] width 53 height 11
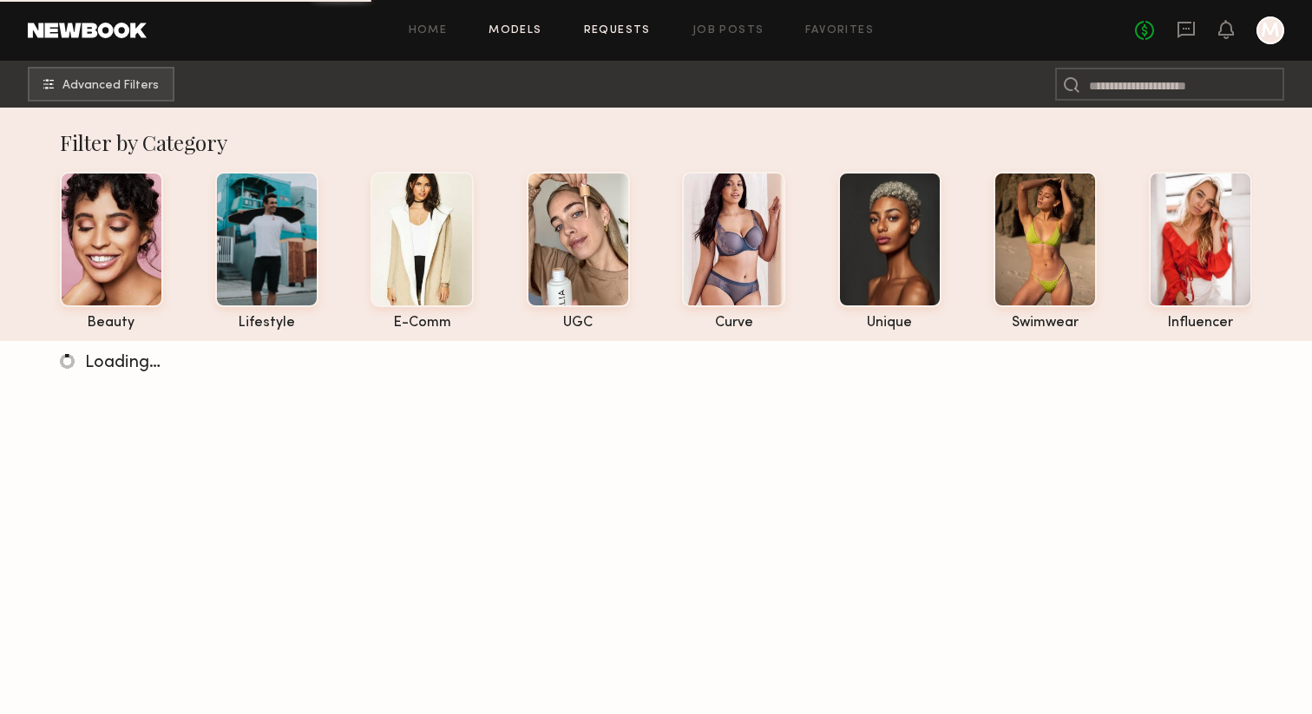
click at [647, 31] on link "Requests" at bounding box center [617, 30] width 67 height 11
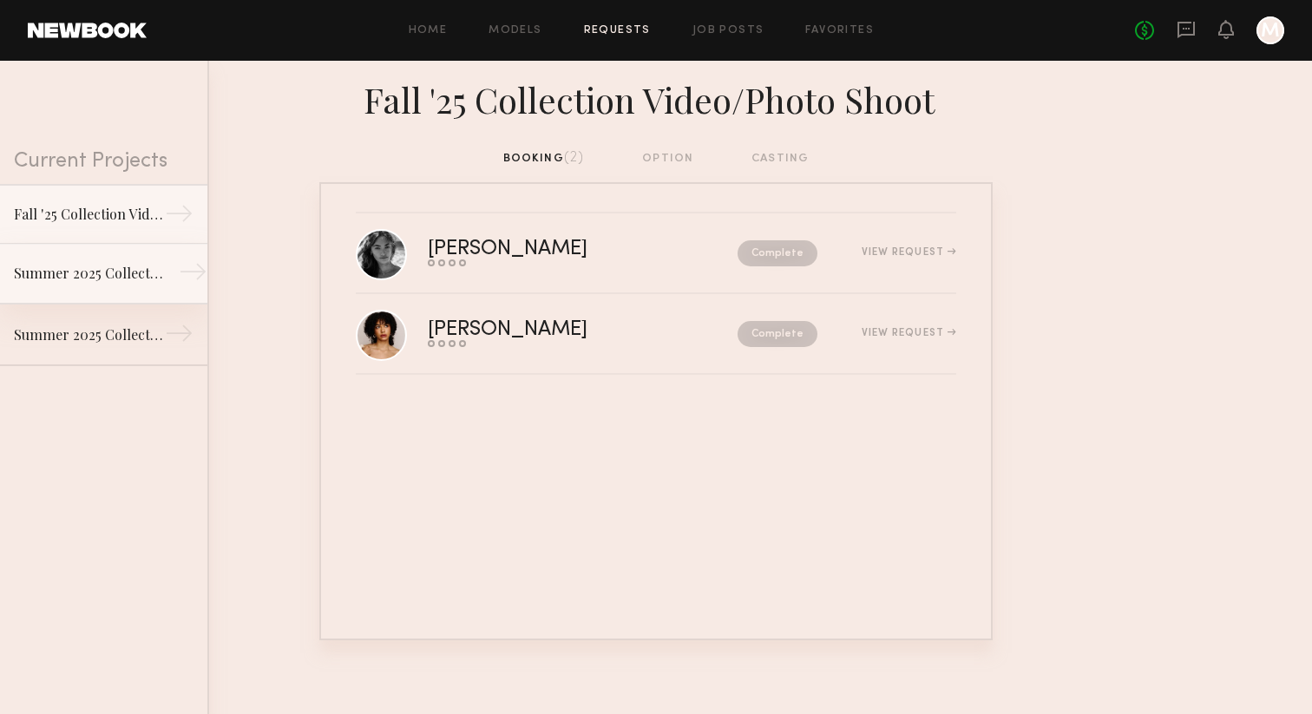
click at [85, 270] on div "Summer 2025 Collection Video Shoot" at bounding box center [89, 273] width 151 height 21
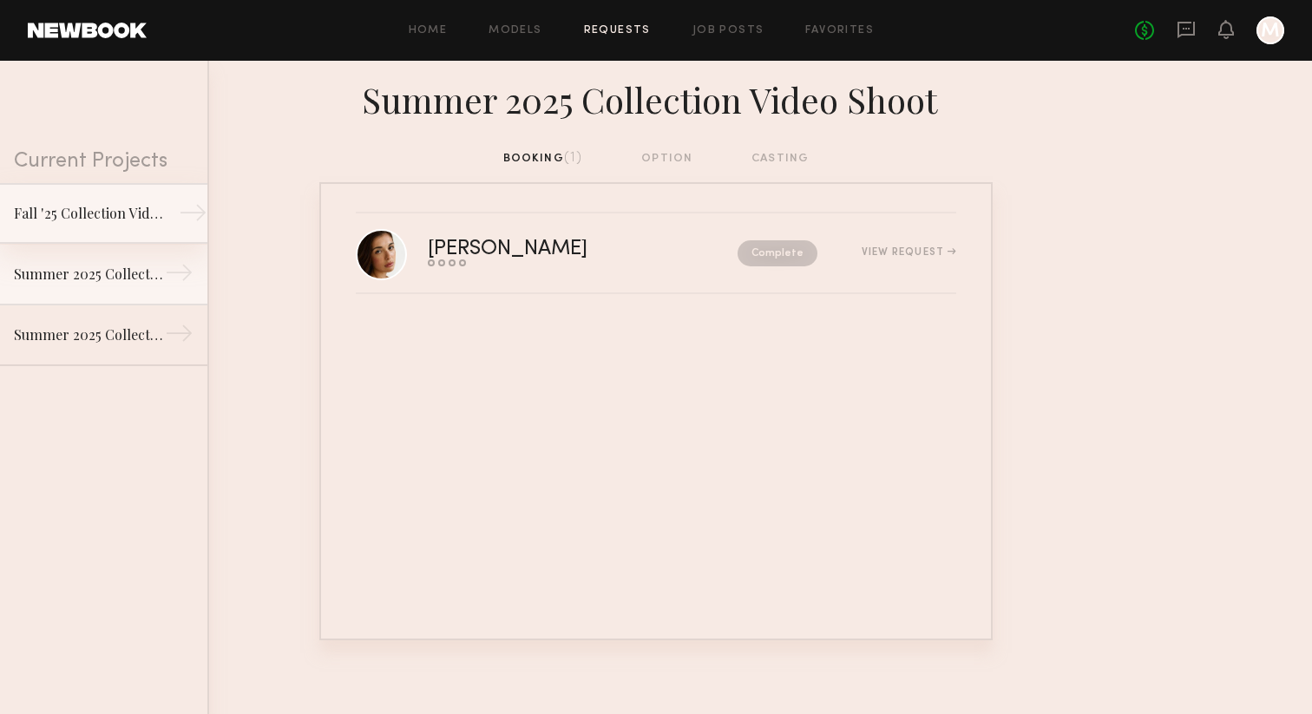
click at [77, 219] on div "Fall '25 Collection Video/Photo Shoot" at bounding box center [89, 213] width 151 height 21
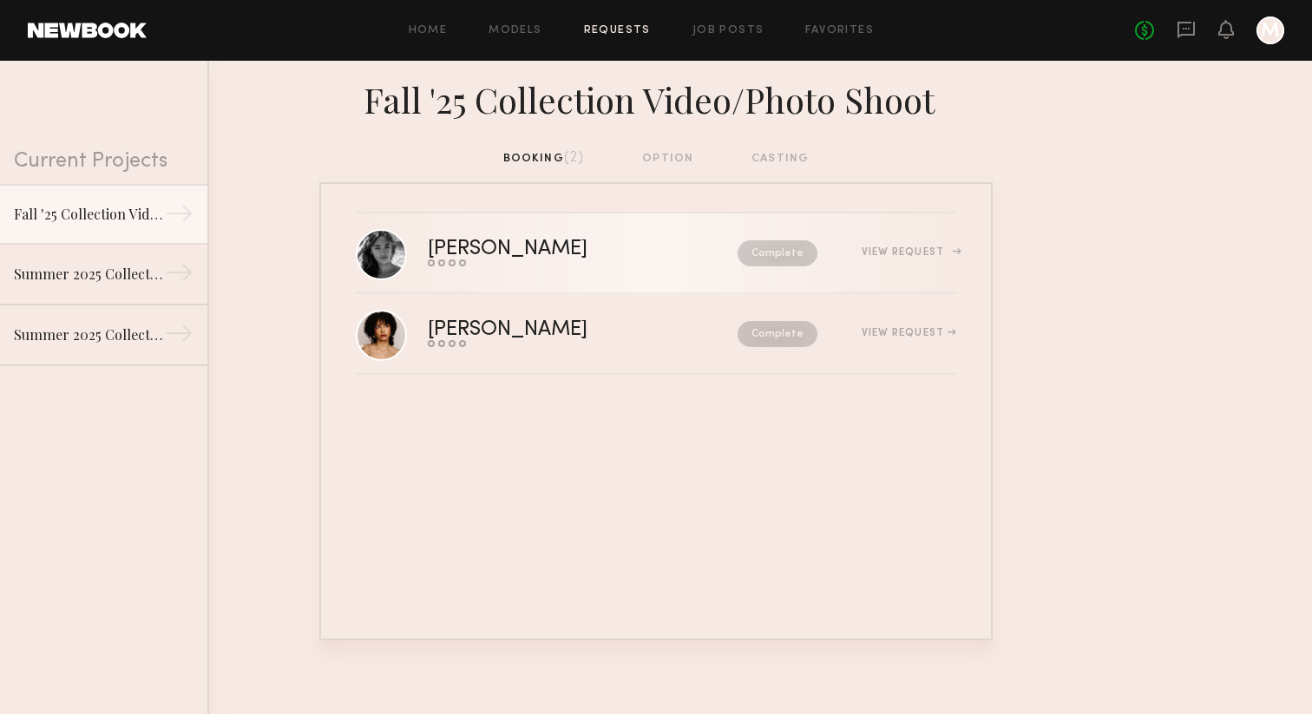
click at [915, 249] on div "View Request" at bounding box center [909, 252] width 95 height 10
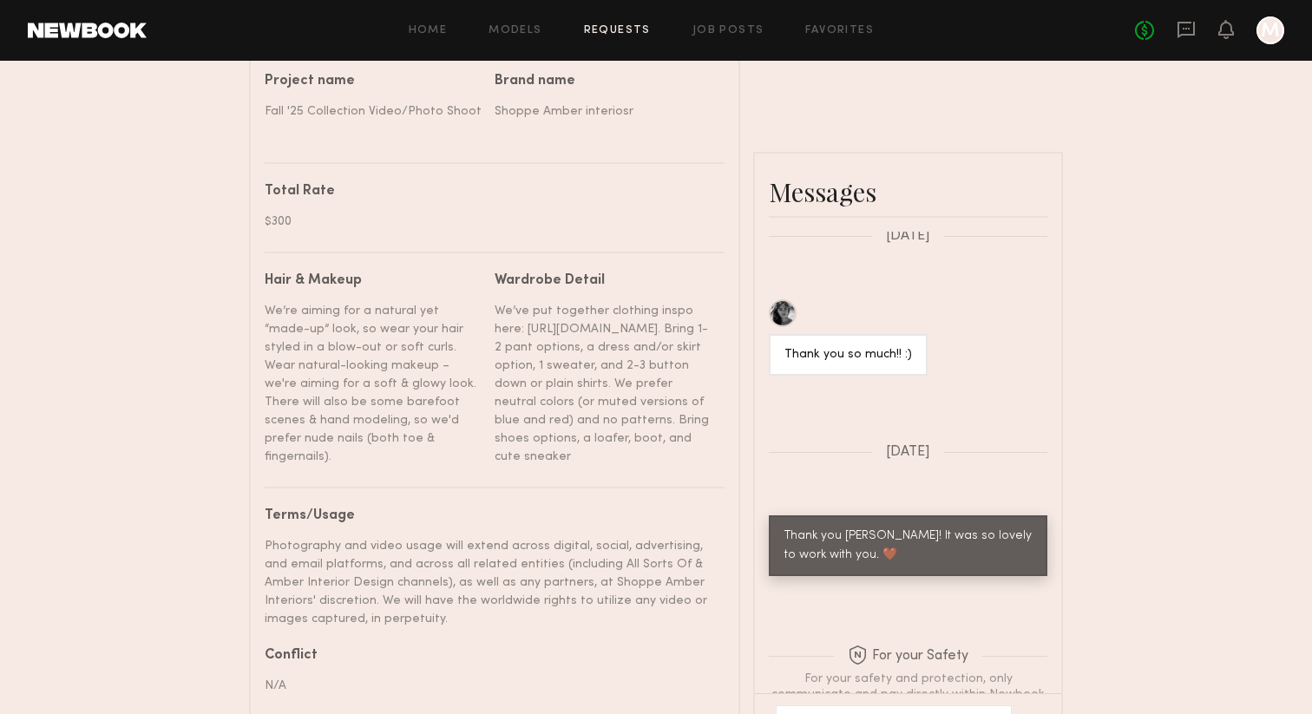
scroll to position [1034, 0]
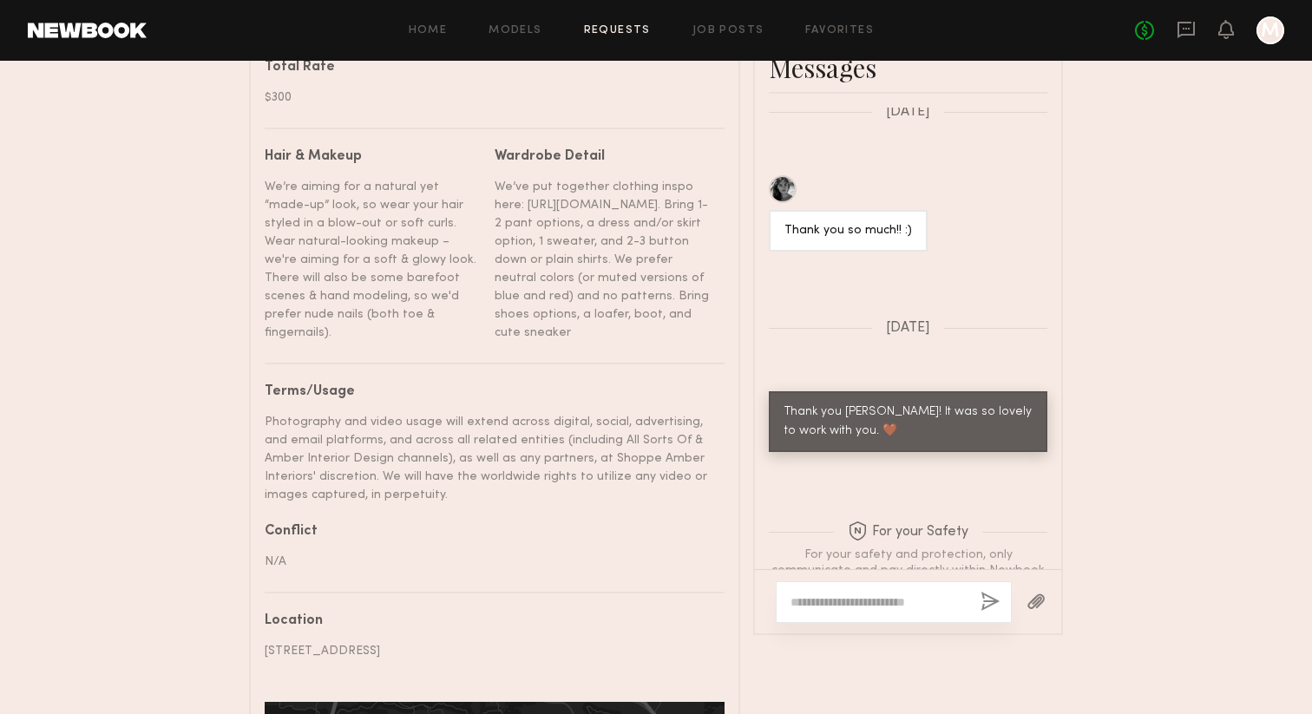
drag, startPoint x: 269, startPoint y: 403, endPoint x: 395, endPoint y: 474, distance: 144.1
click at [395, 474] on div "Photography and video usage will extend across digital, social, advertising, an…" at bounding box center [488, 458] width 447 height 91
copy div "Photography and video usage will extend across digital, social, advertising, an…"
click at [1091, 148] on div "Send request Model response Review hours worked Pay model Booking Request Jorda…" at bounding box center [656, 9] width 1312 height 1938
click at [1178, 15] on header "Home Models Requests Job Posts Favorites Sign Out No fees up to $5,000 M" at bounding box center [656, 30] width 1312 height 61
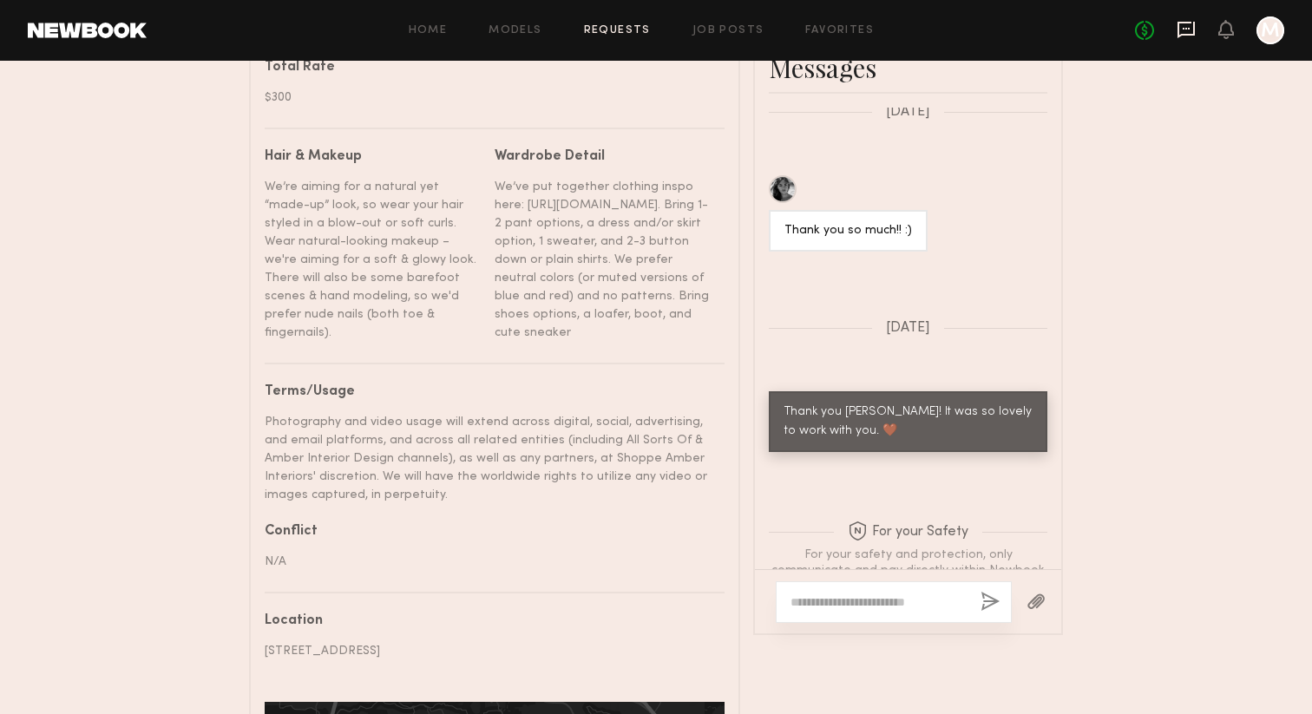
click at [1179, 26] on icon at bounding box center [1185, 30] width 17 height 16
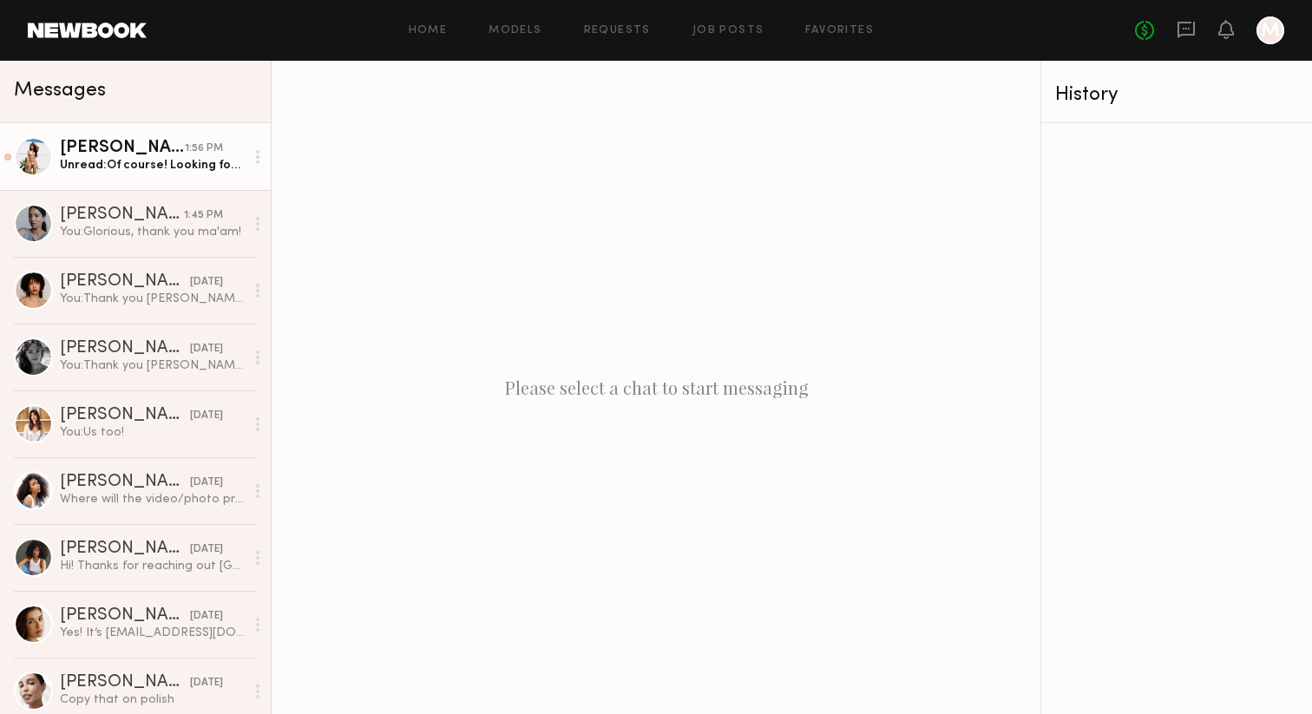
click at [115, 153] on div "Christina M." at bounding box center [122, 148] width 125 height 17
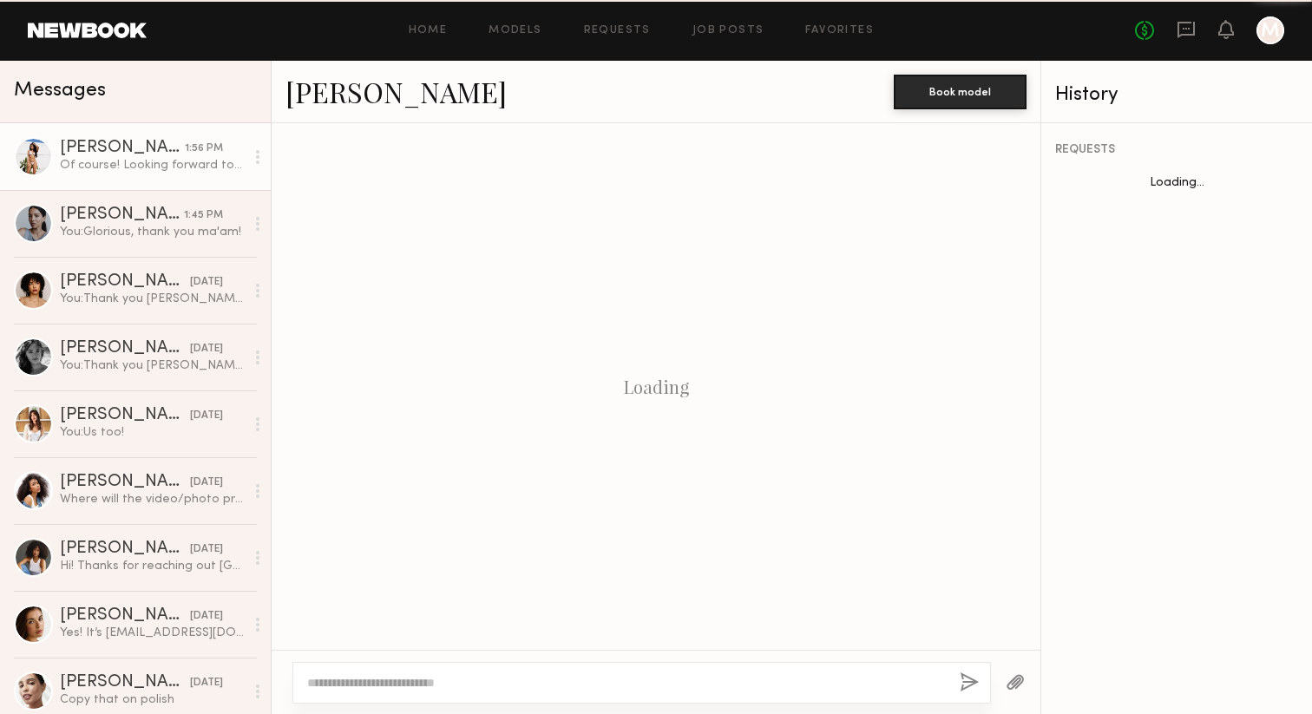
scroll to position [1151, 0]
